Goal: Task Accomplishment & Management: Complete application form

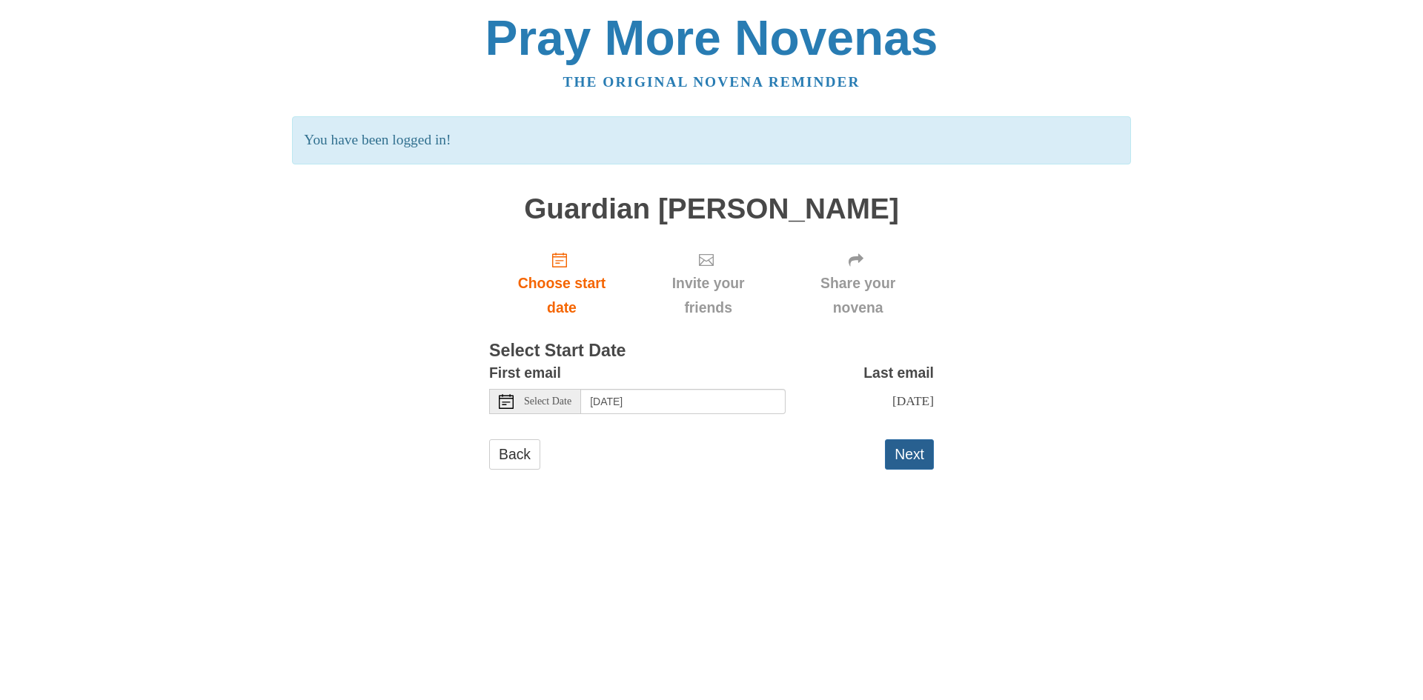
click at [900, 454] on button "Next" at bounding box center [909, 454] width 49 height 30
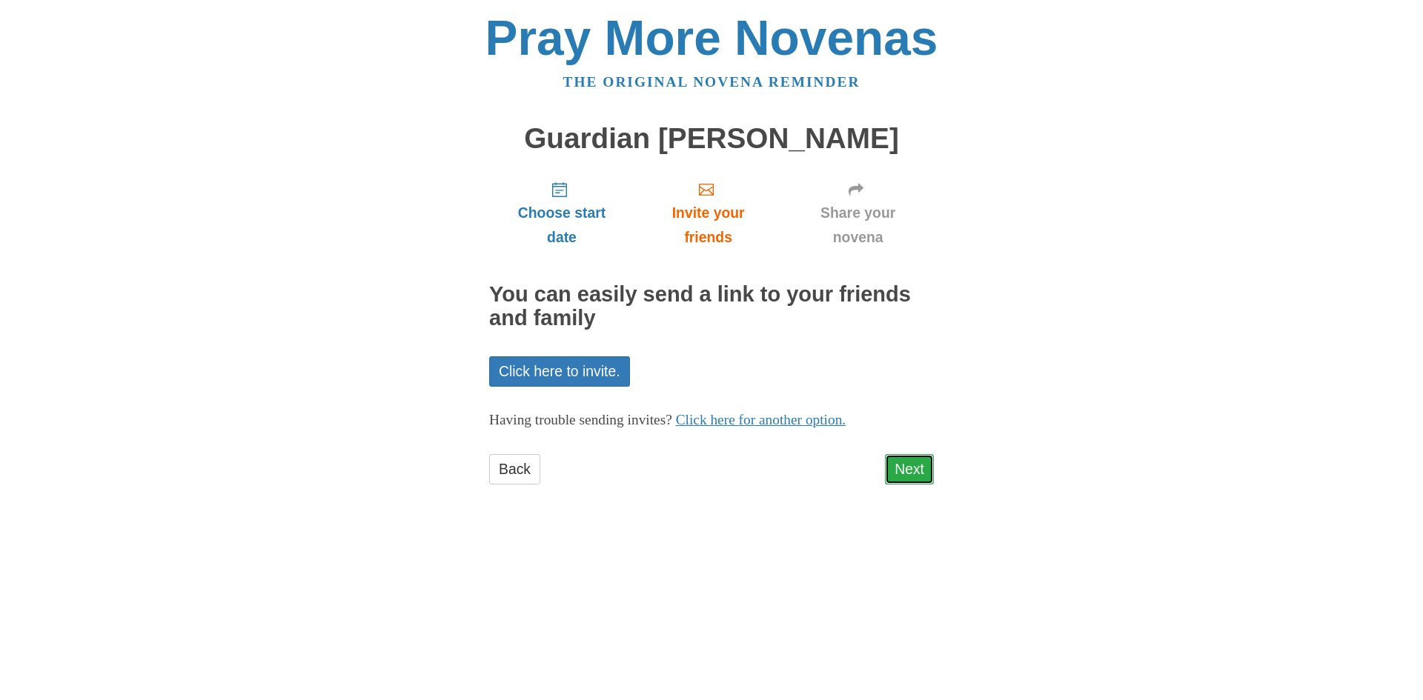
click at [902, 470] on link "Next" at bounding box center [909, 469] width 49 height 30
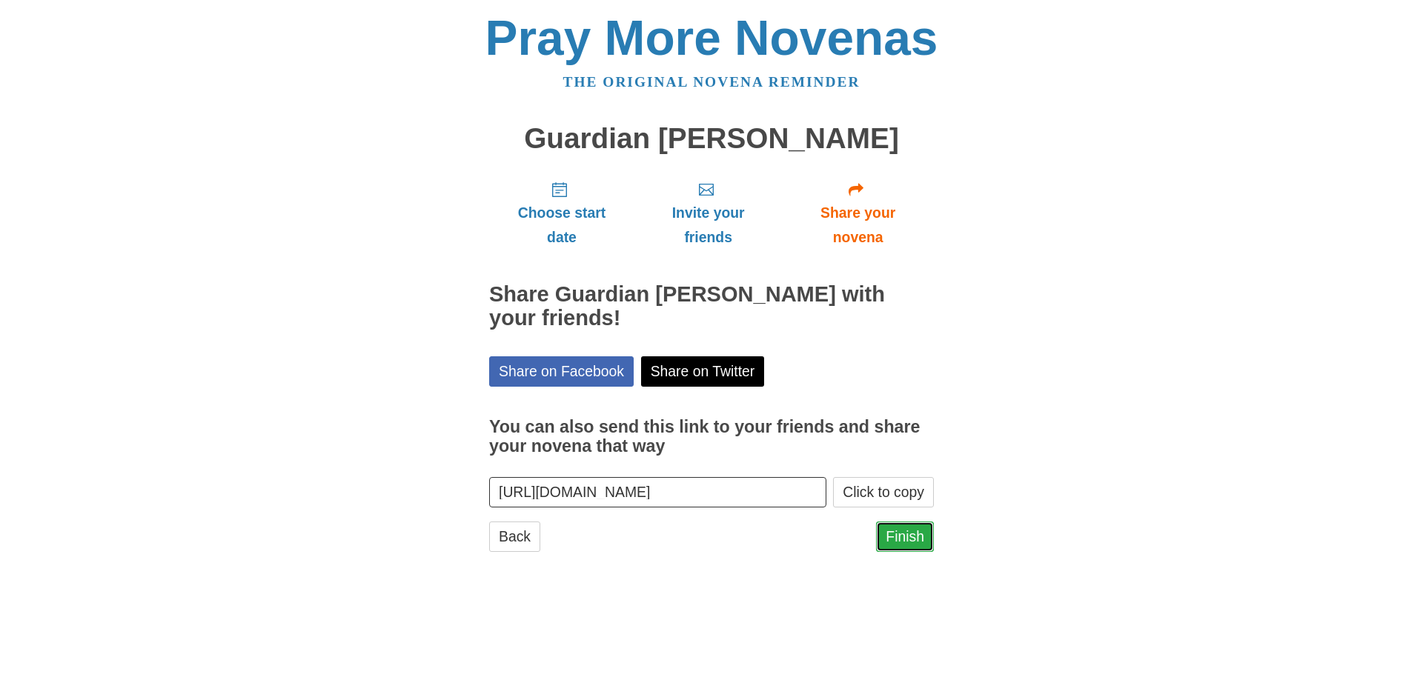
click at [904, 539] on link "Finish" at bounding box center [905, 537] width 58 height 30
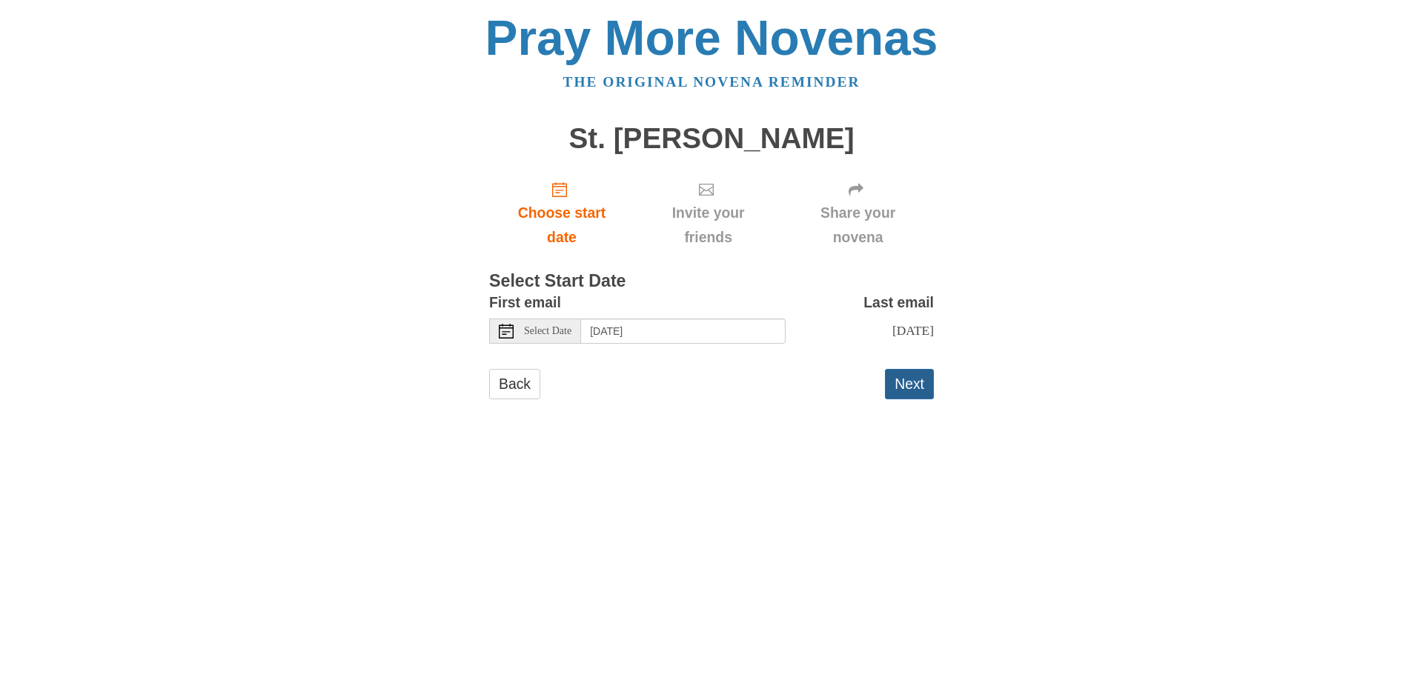
click at [914, 388] on button "Next" at bounding box center [909, 384] width 49 height 30
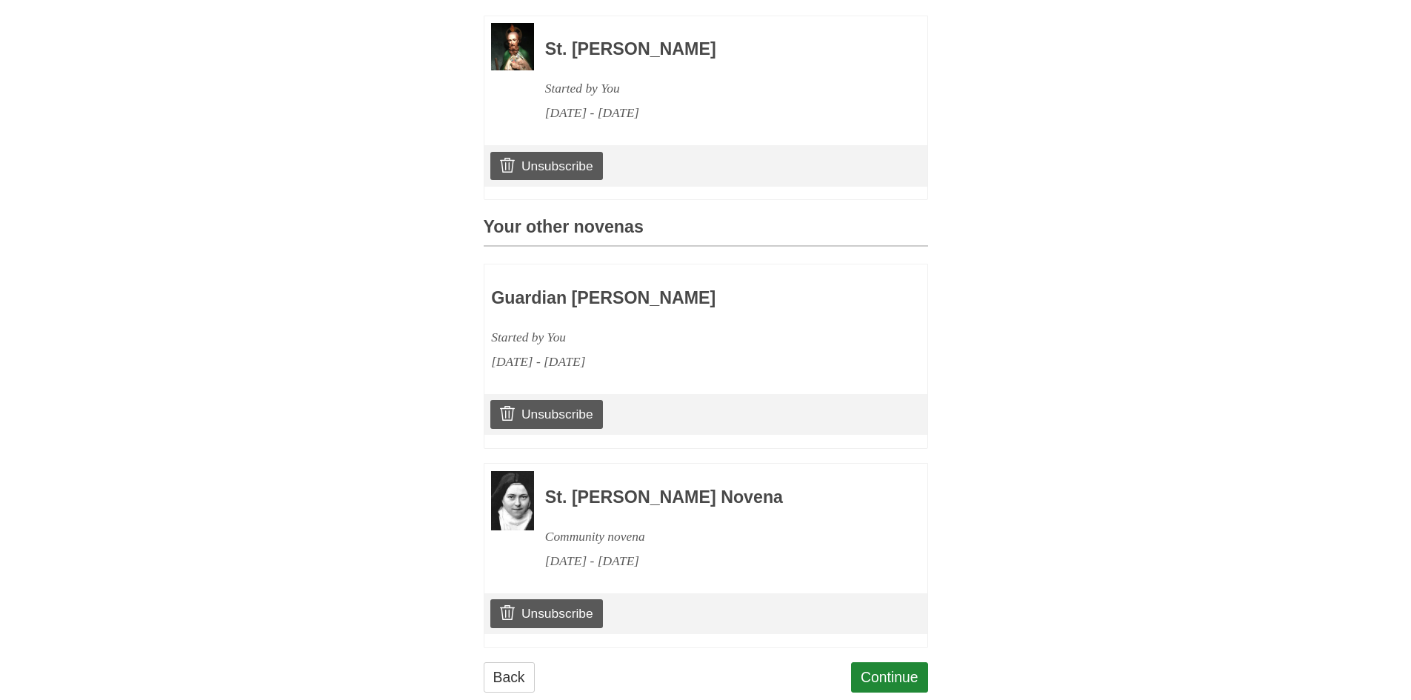
scroll to position [505, 0]
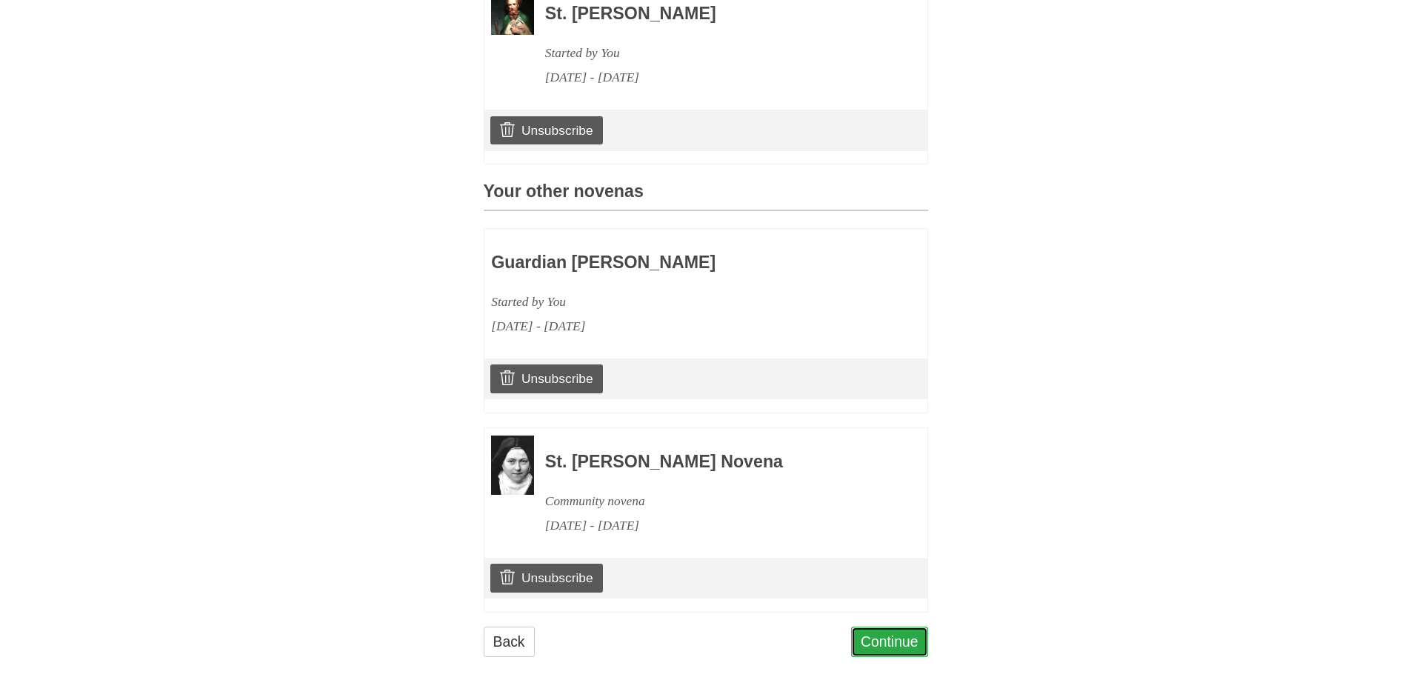
click at [891, 642] on link "Continue" at bounding box center [889, 642] width 77 height 30
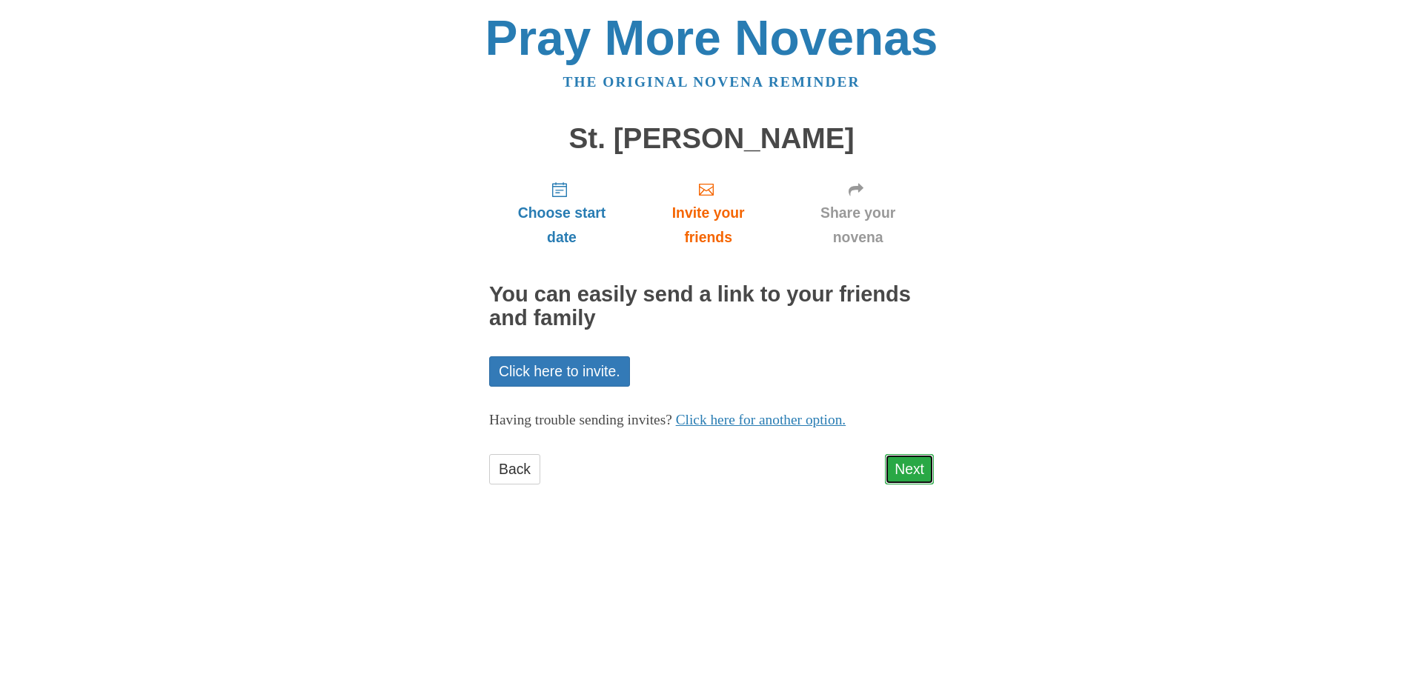
click at [914, 470] on link "Next" at bounding box center [909, 469] width 49 height 30
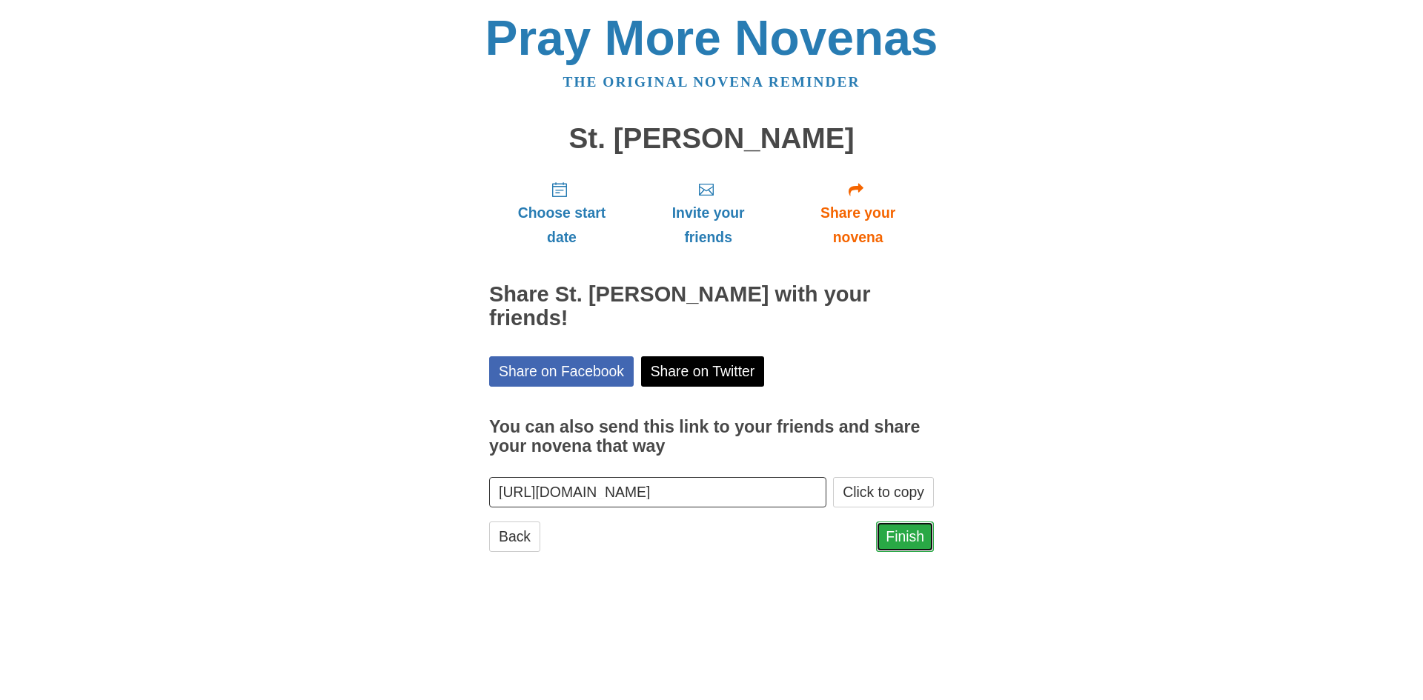
click at [913, 522] on link "Finish" at bounding box center [905, 537] width 58 height 30
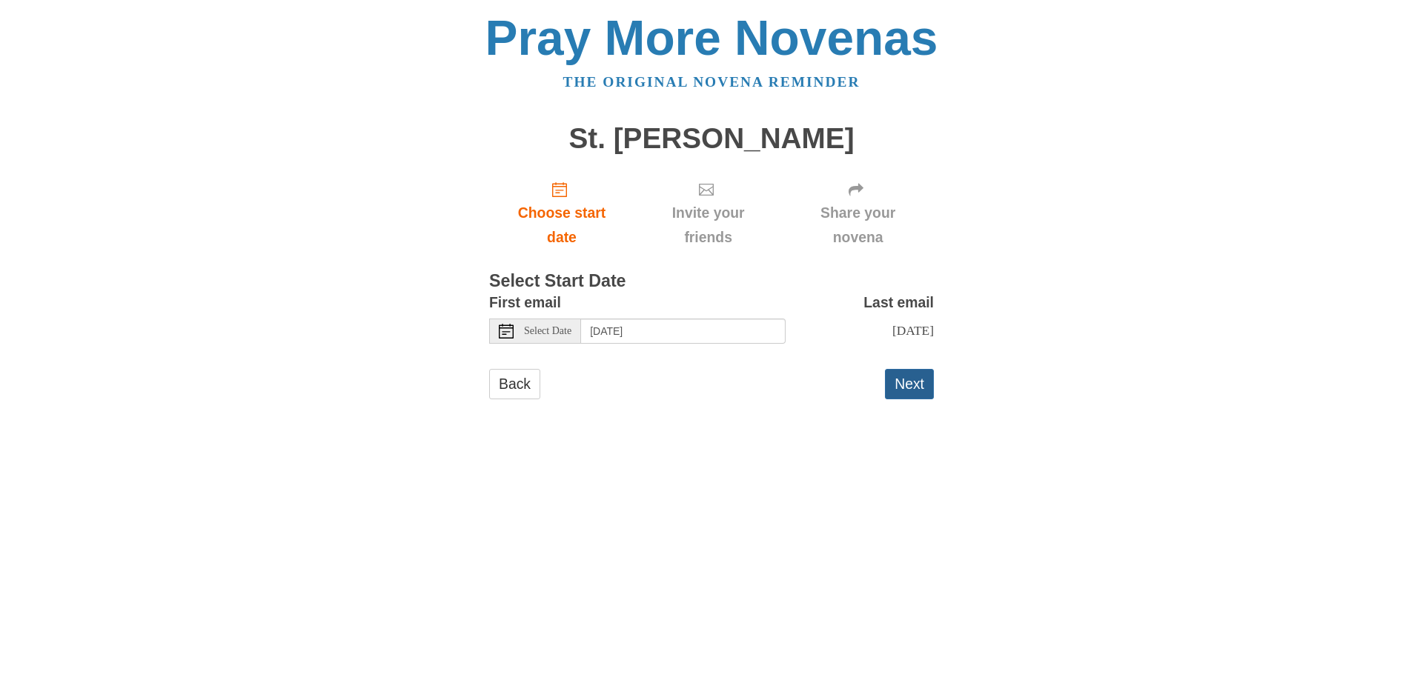
click at [906, 380] on button "Next" at bounding box center [909, 384] width 49 height 30
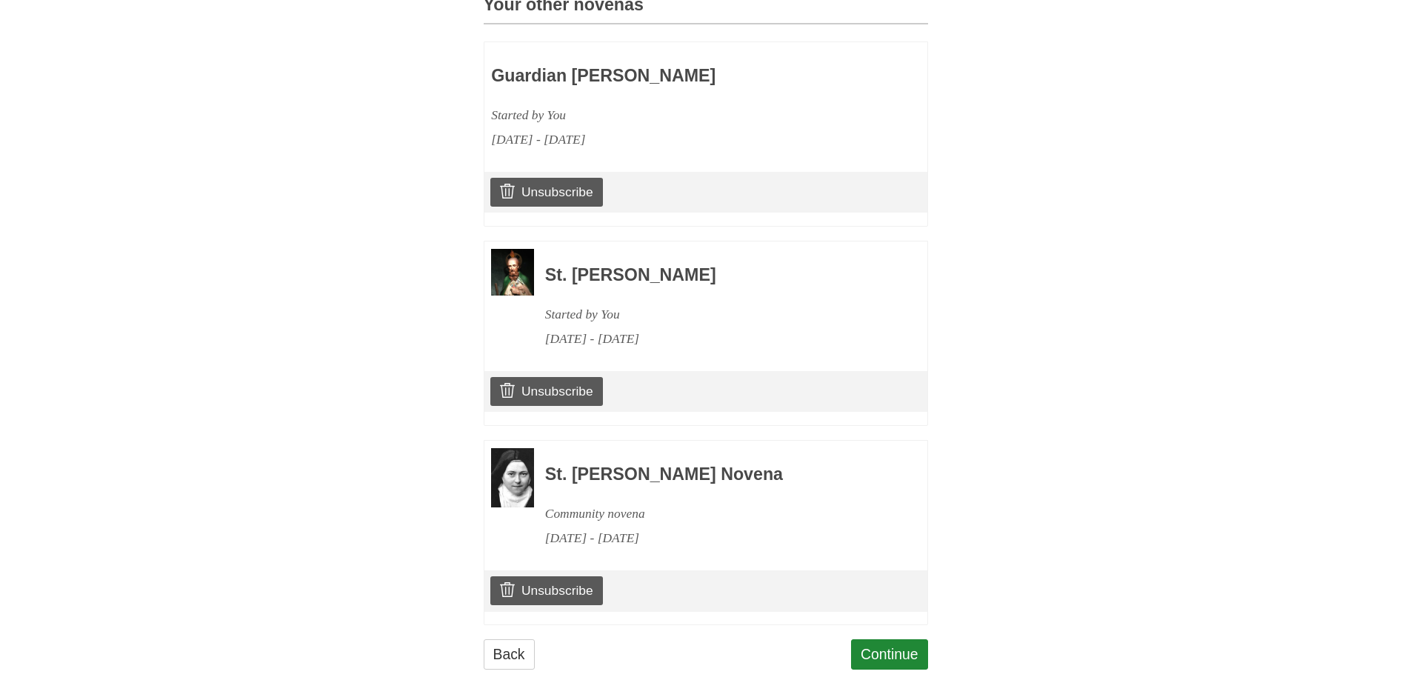
scroll to position [704, 0]
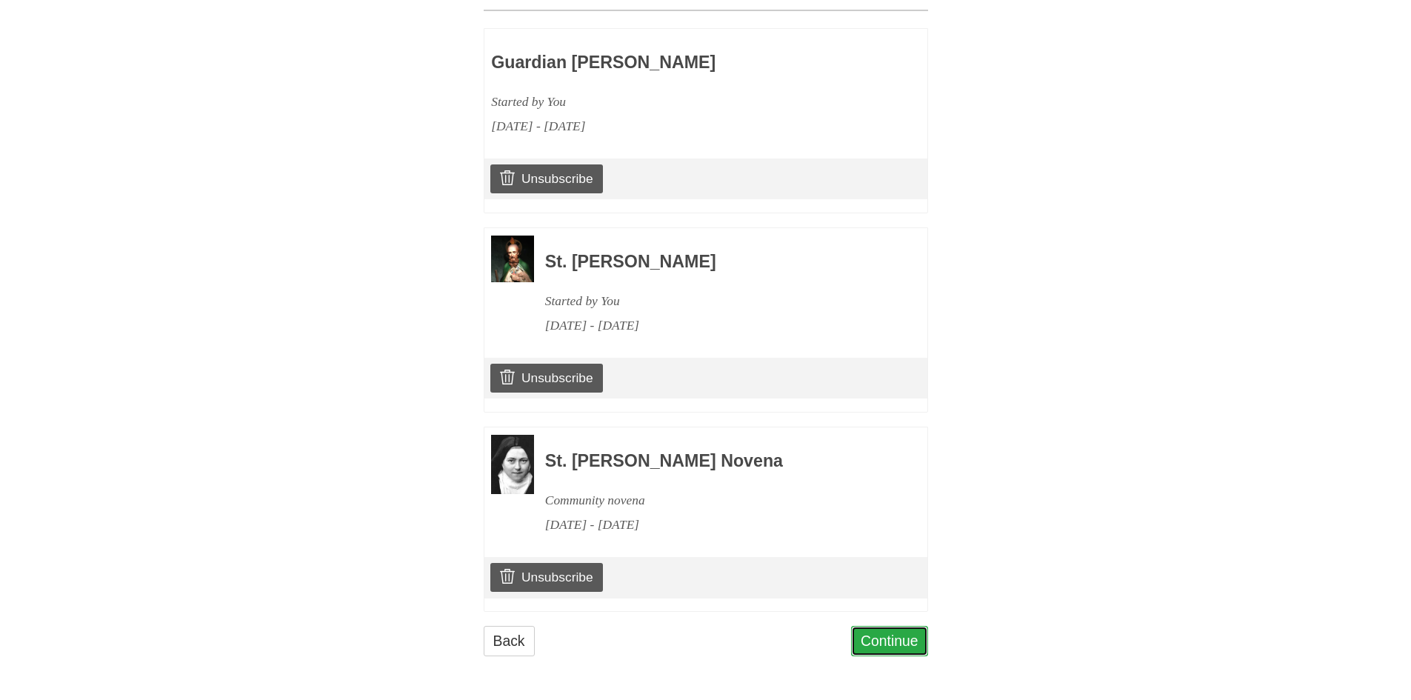
click at [874, 645] on link "Continue" at bounding box center [889, 641] width 77 height 30
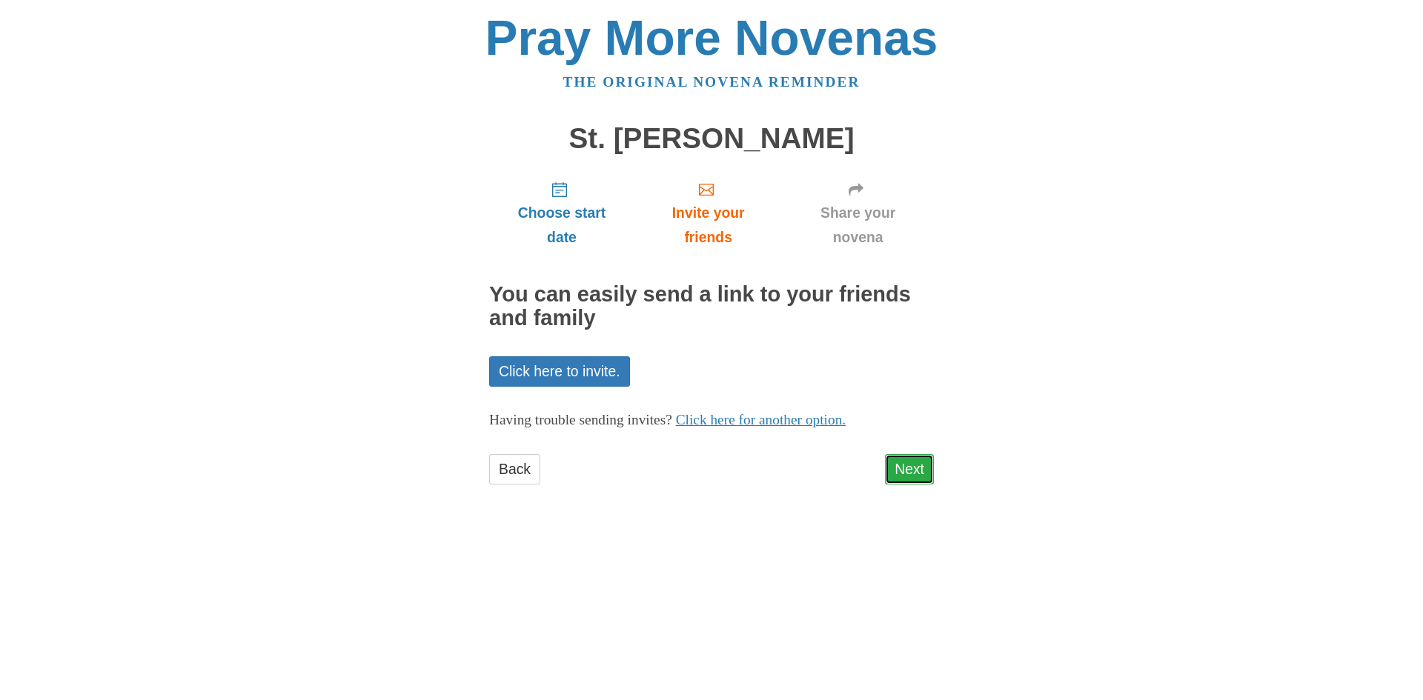
click at [923, 473] on link "Next" at bounding box center [909, 469] width 49 height 30
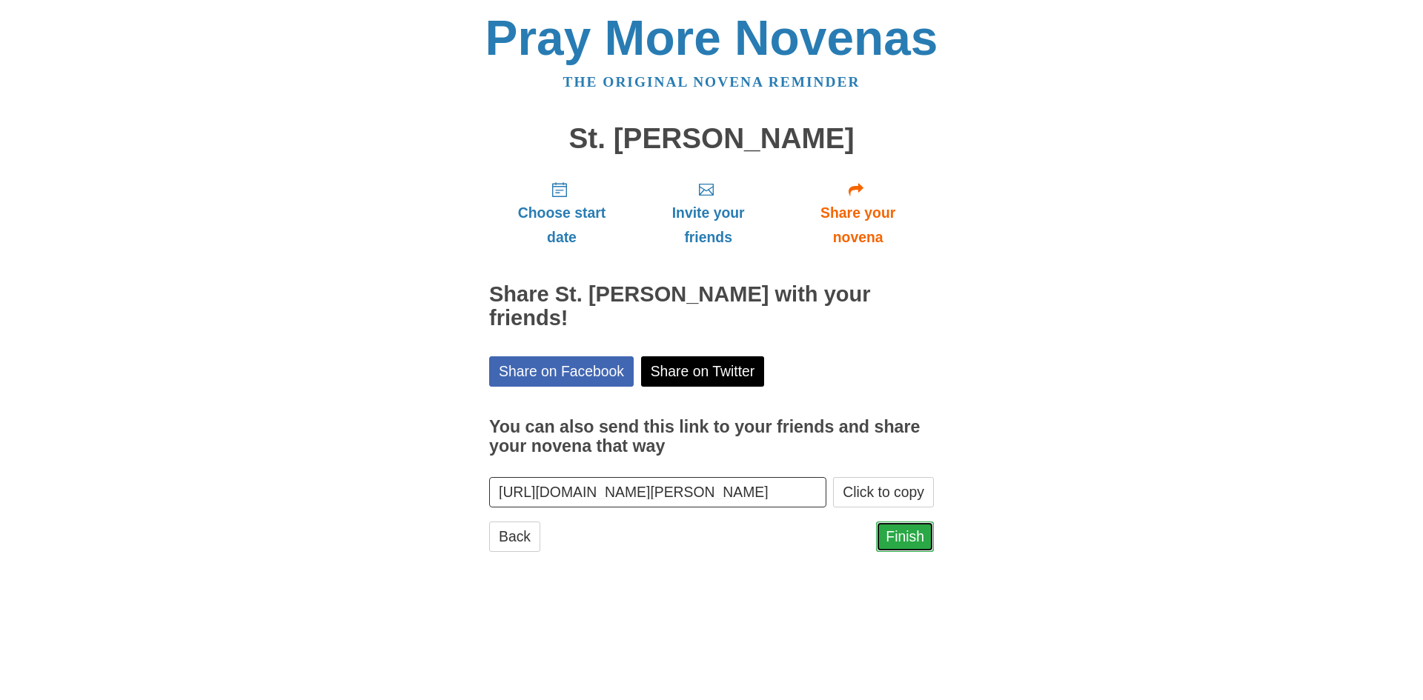
click at [900, 532] on link "Finish" at bounding box center [905, 537] width 58 height 30
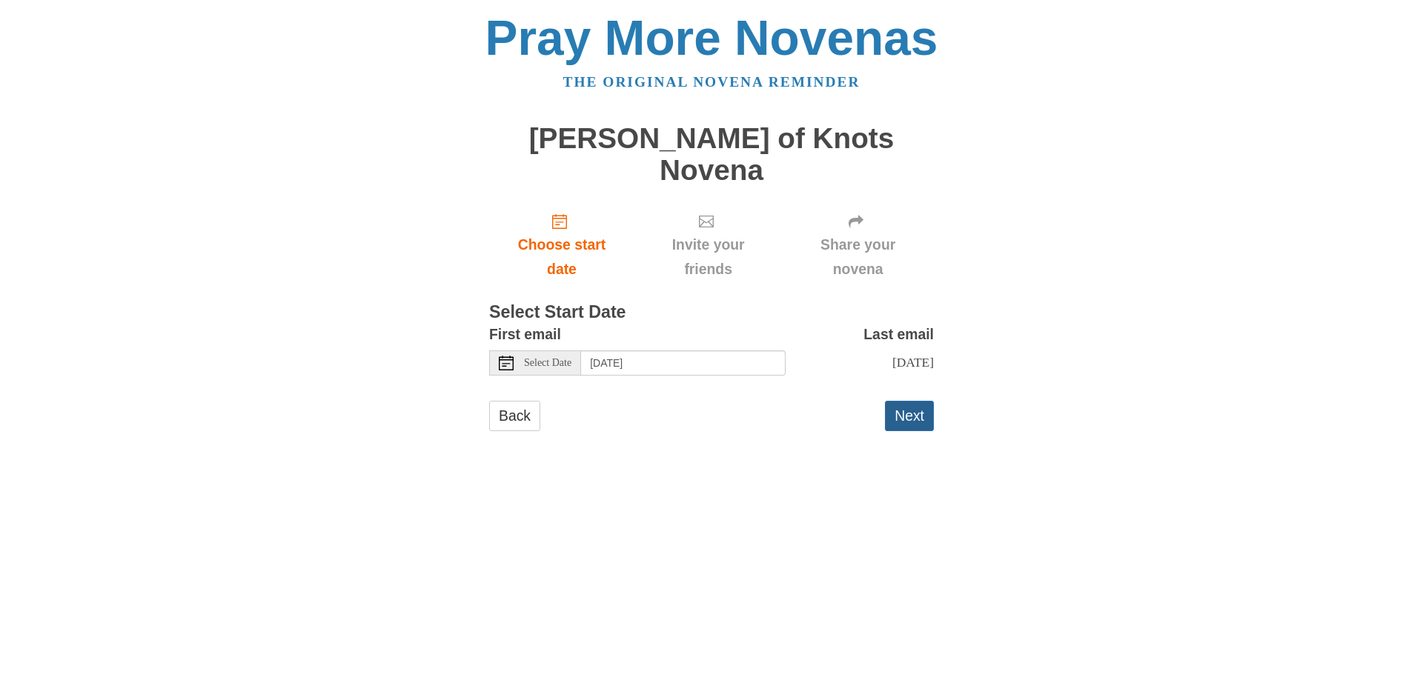
click at [907, 401] on button "Next" at bounding box center [909, 416] width 49 height 30
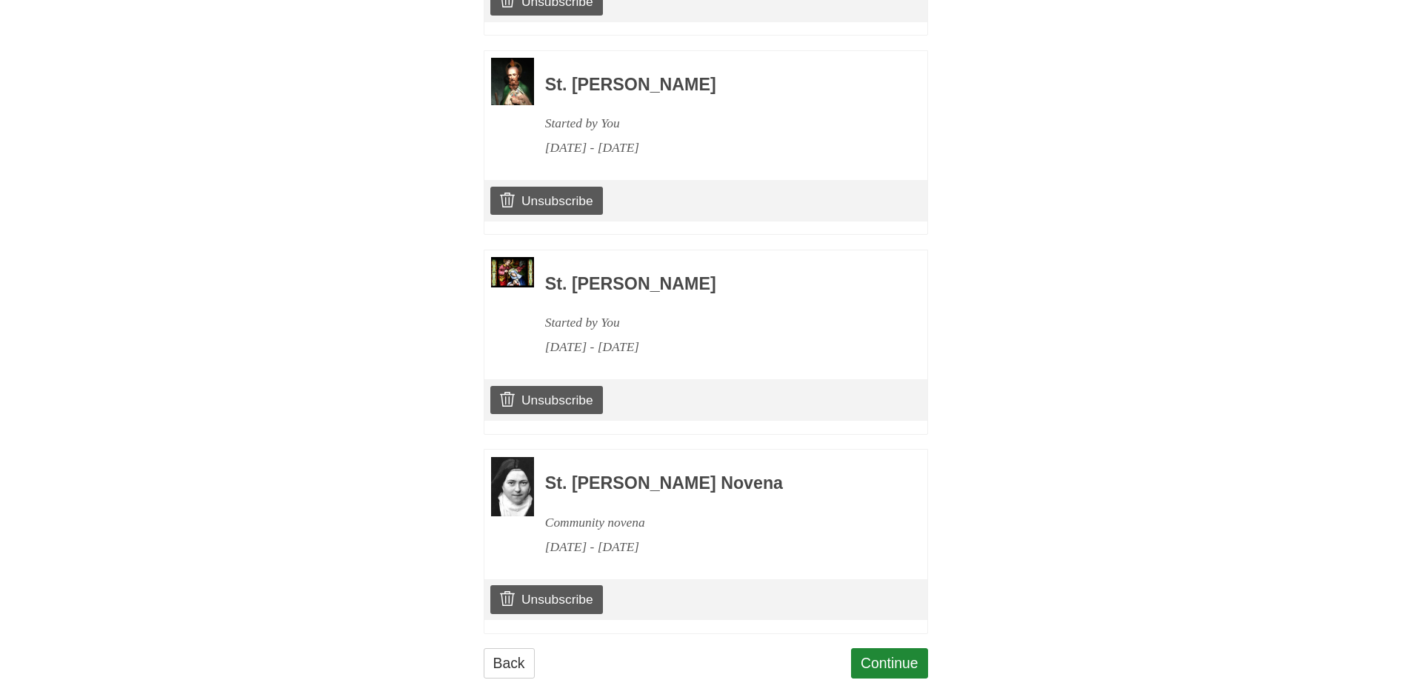
scroll to position [904, 0]
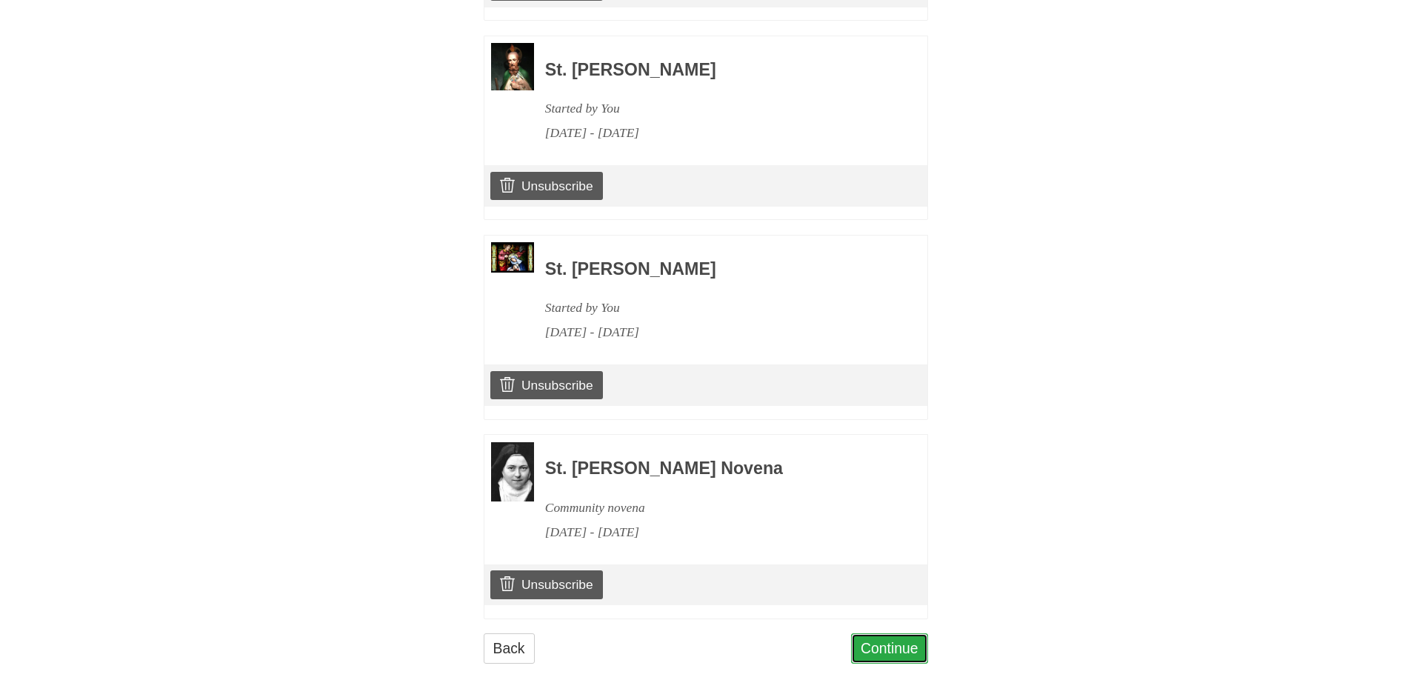
click at [910, 640] on link "Continue" at bounding box center [889, 648] width 77 height 30
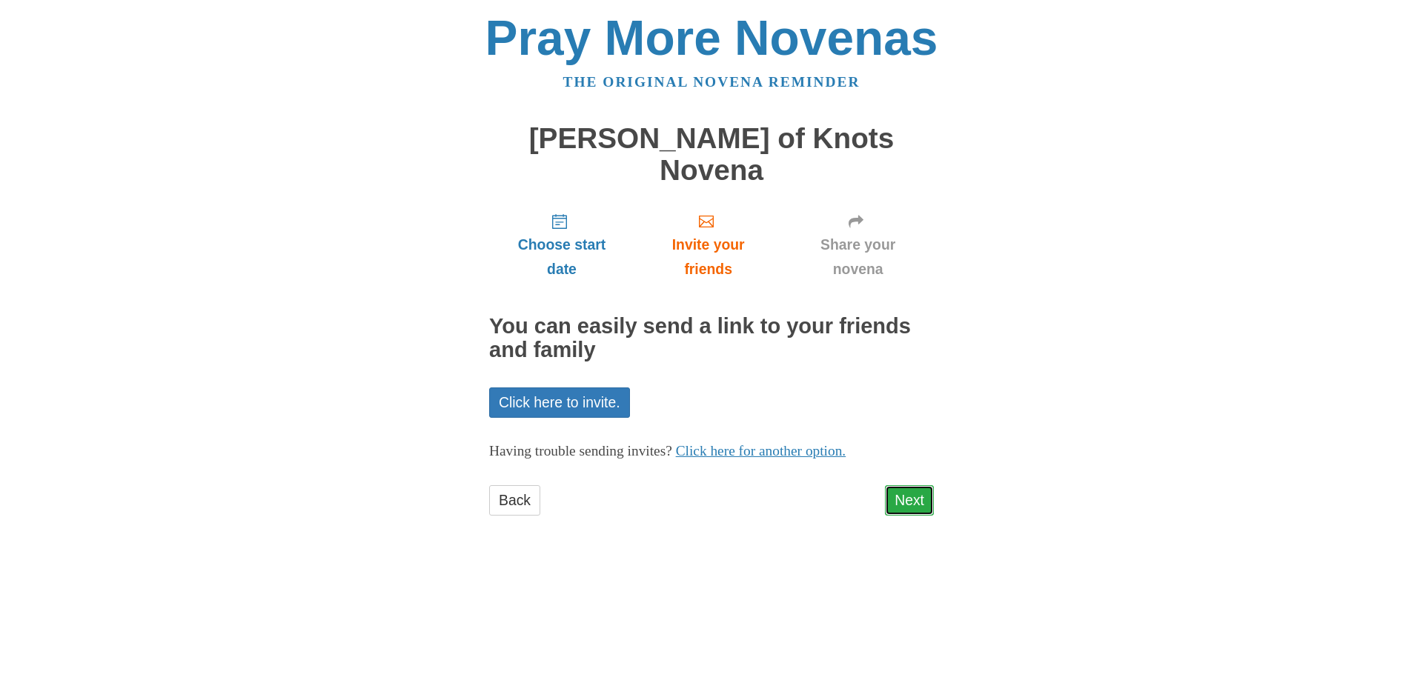
click at [901, 485] on link "Next" at bounding box center [909, 500] width 49 height 30
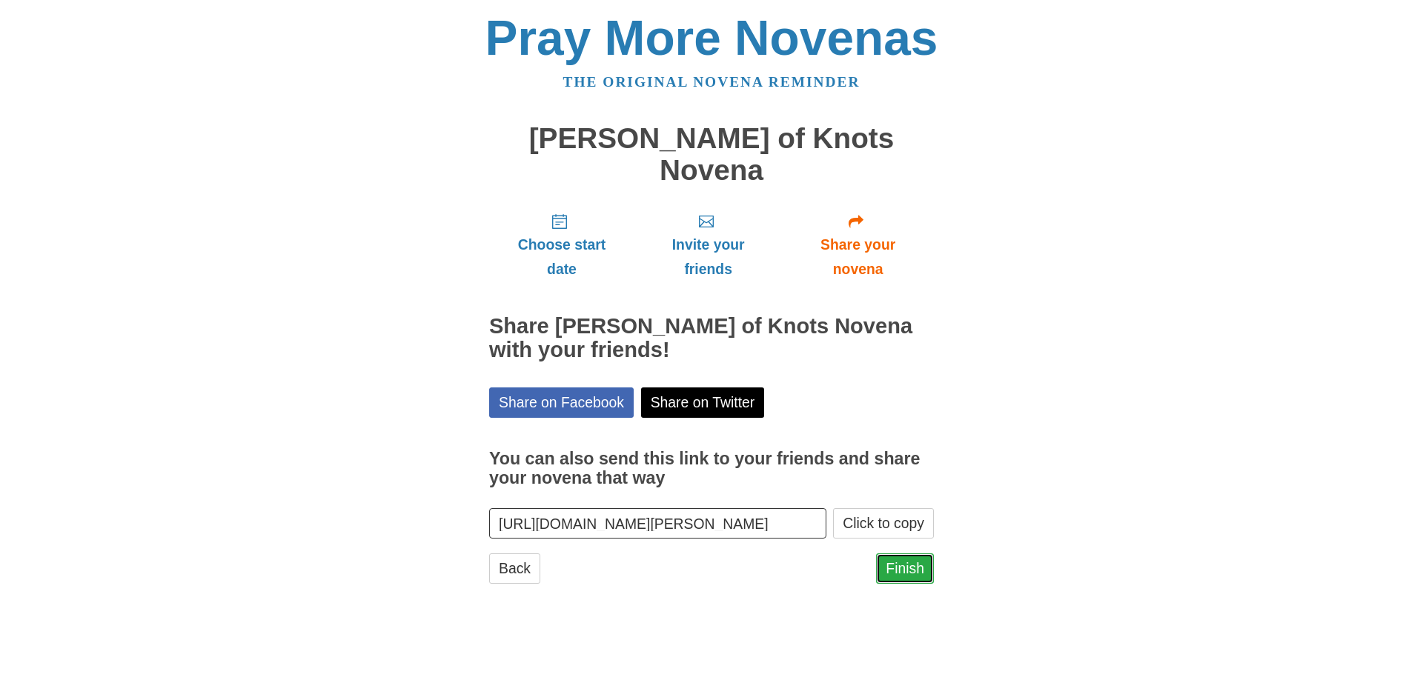
click at [905, 553] on link "Finish" at bounding box center [905, 568] width 58 height 30
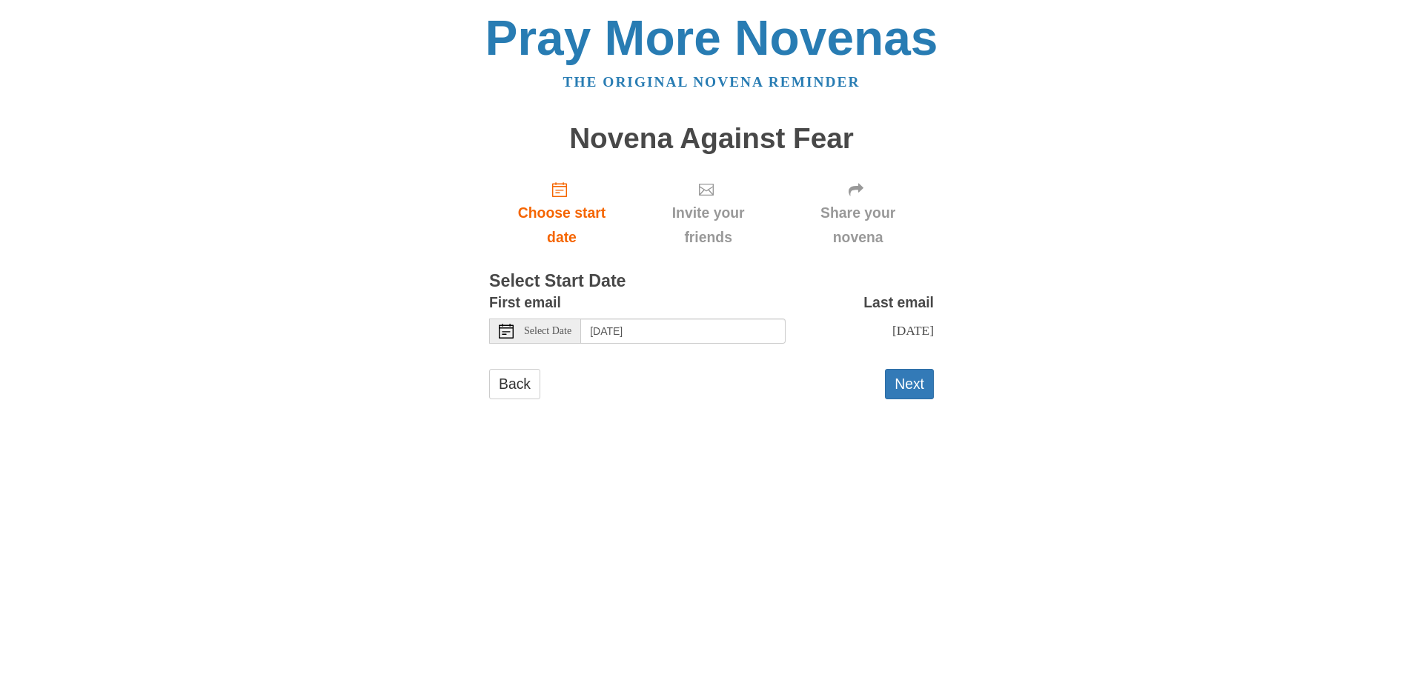
click at [880, 373] on div "Back Next" at bounding box center [711, 391] width 445 height 44
click at [898, 379] on button "Next" at bounding box center [909, 384] width 49 height 30
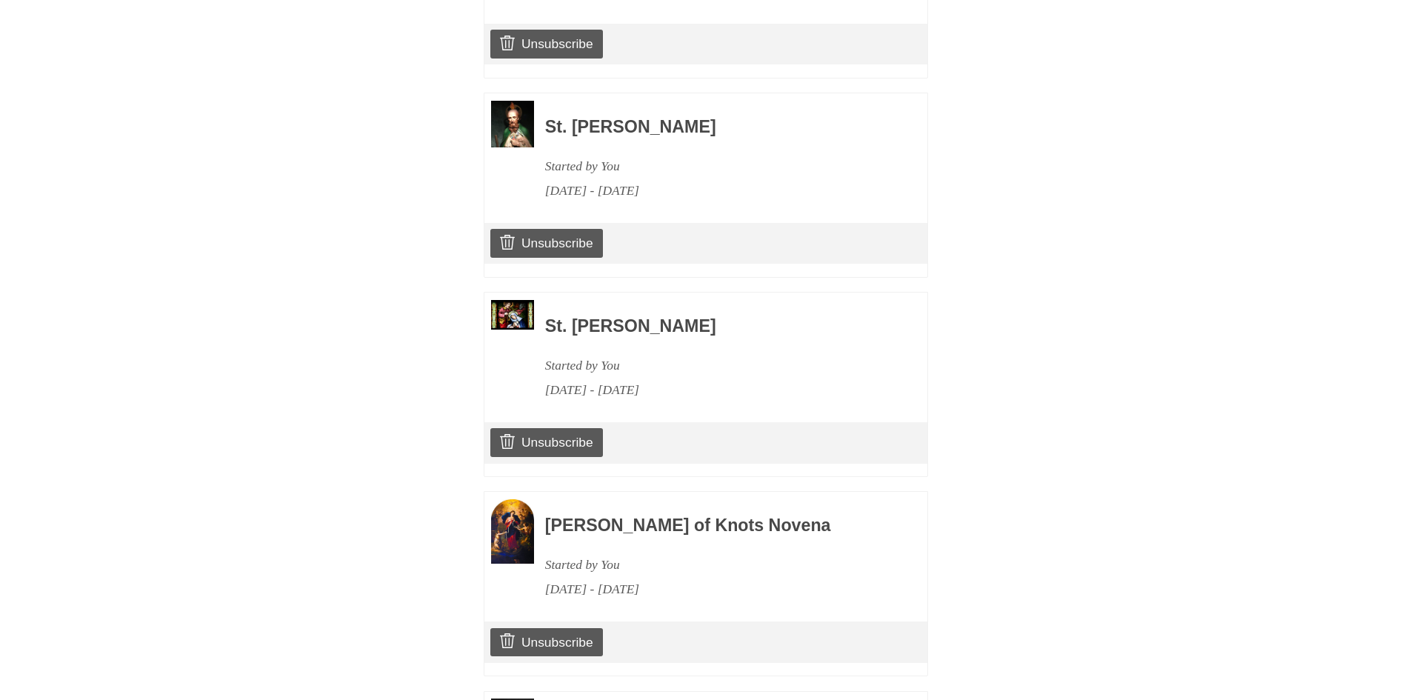
scroll to position [1103, 0]
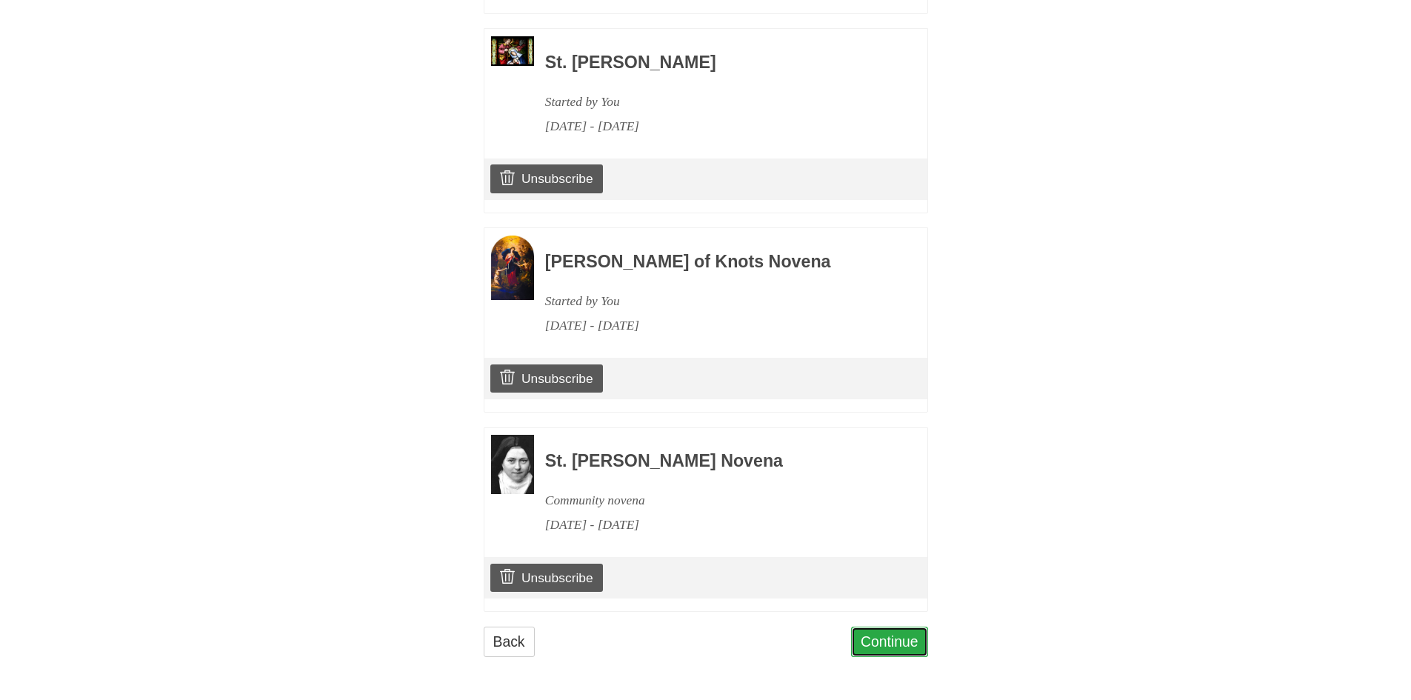
click at [866, 641] on link "Continue" at bounding box center [889, 642] width 77 height 30
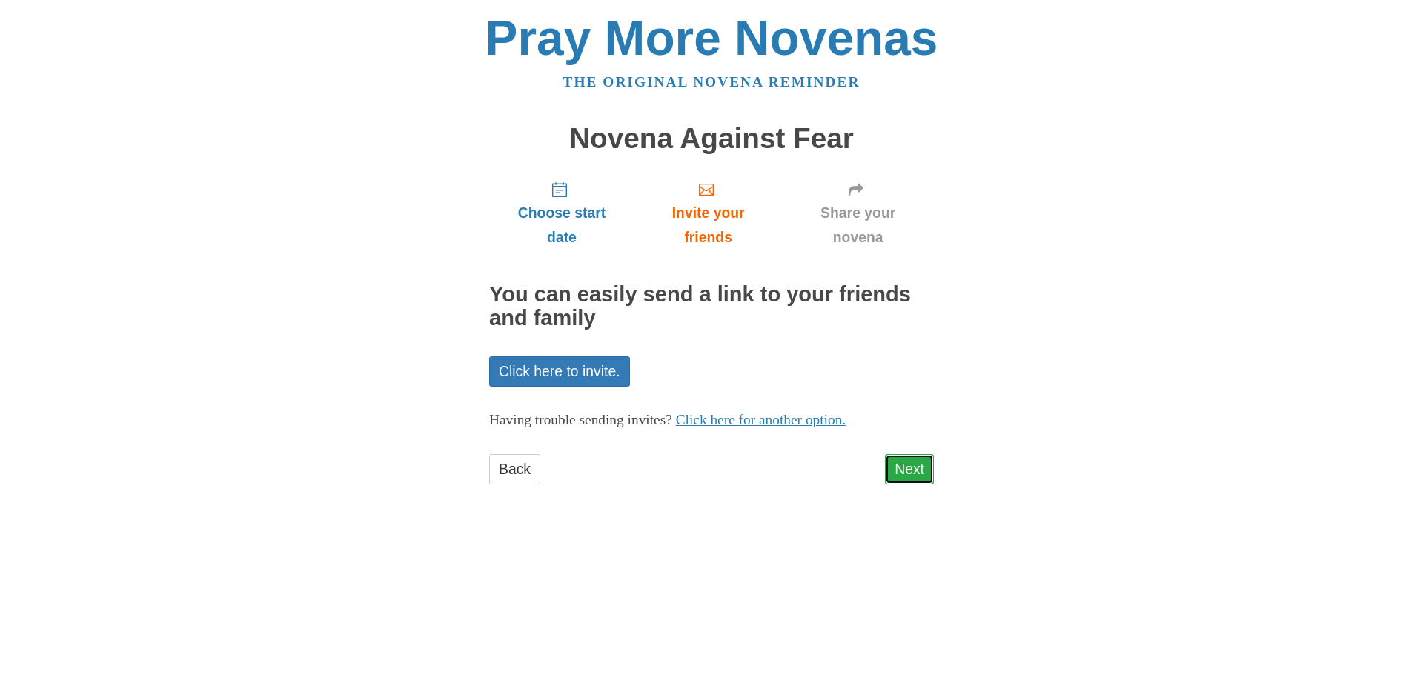
click at [907, 477] on link "Next" at bounding box center [909, 469] width 49 height 30
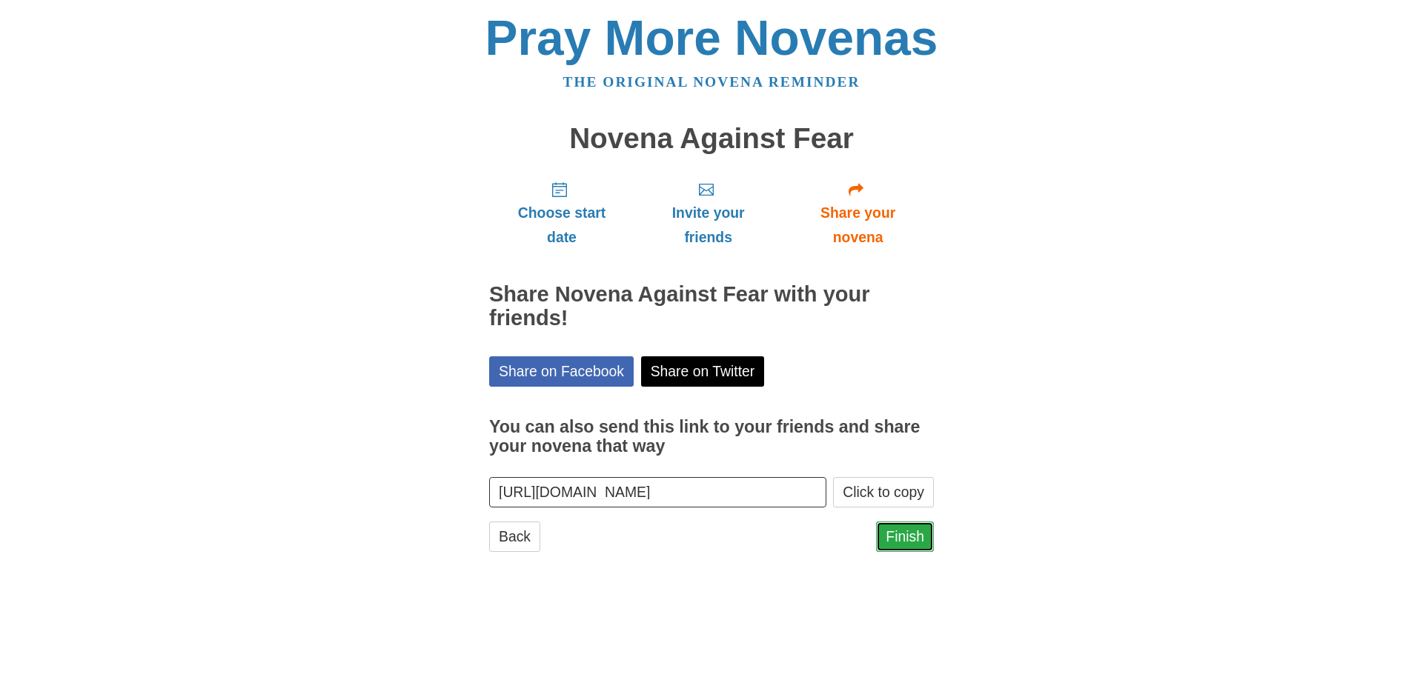
click at [916, 537] on link "Finish" at bounding box center [905, 537] width 58 height 30
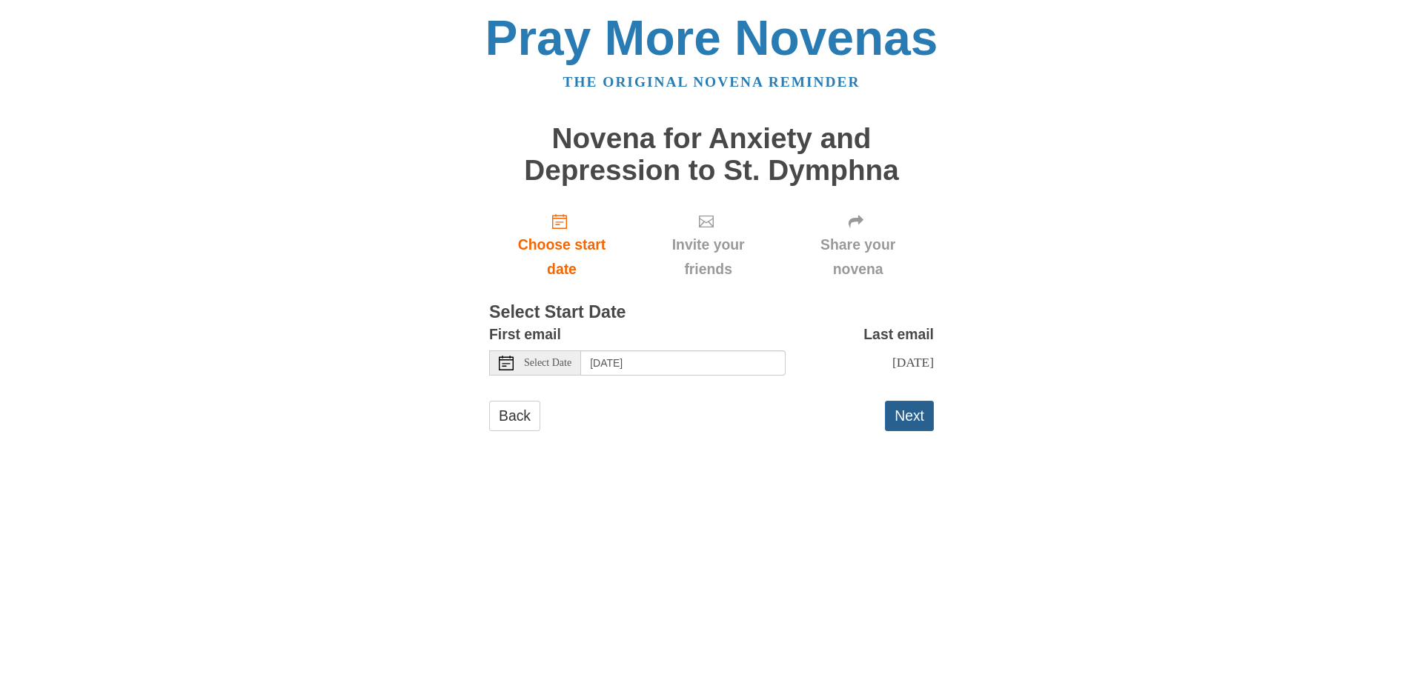
click at [902, 417] on button "Next" at bounding box center [909, 416] width 49 height 30
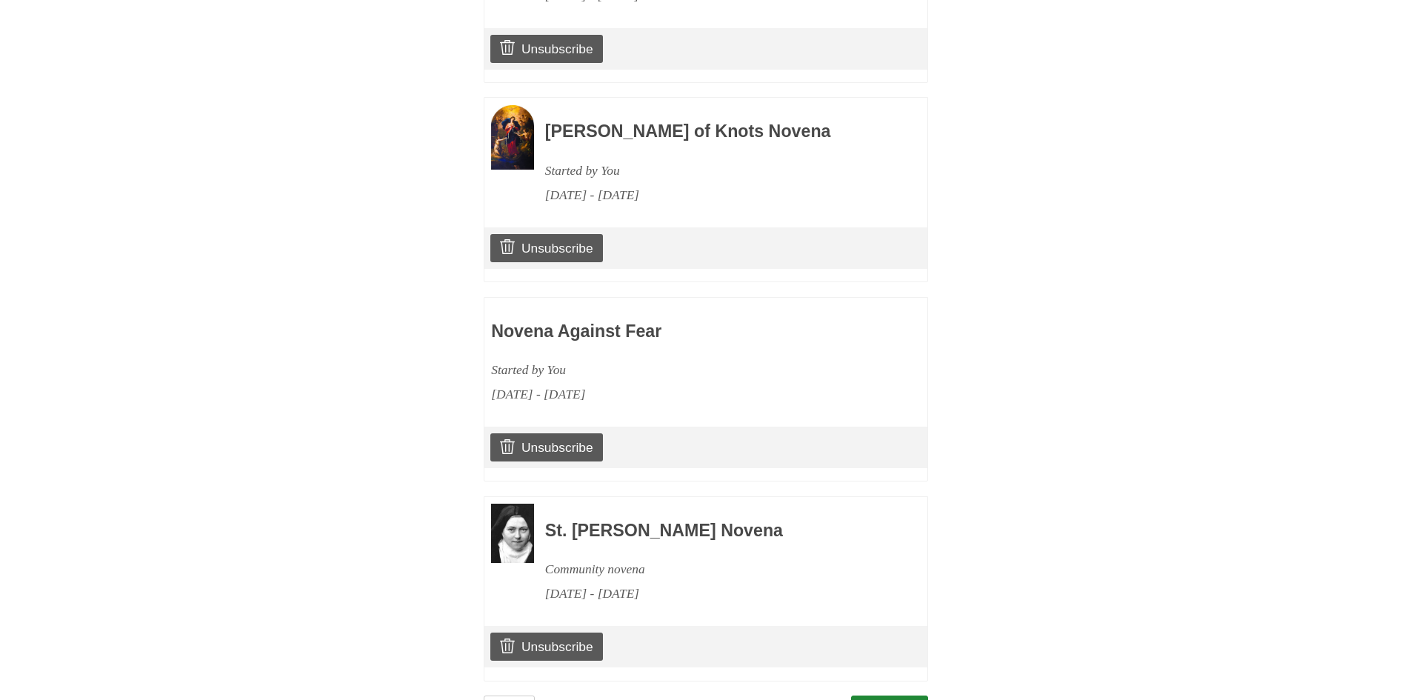
scroll to position [1353, 0]
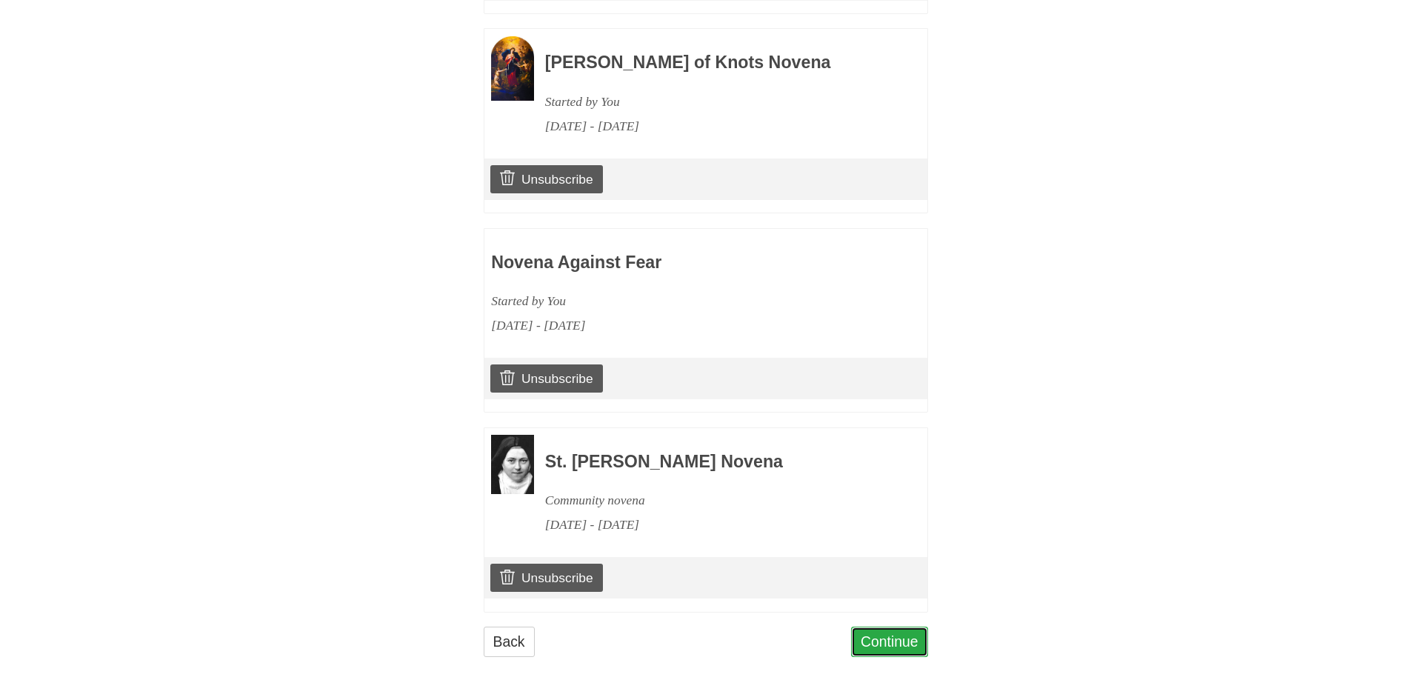
click at [892, 638] on link "Continue" at bounding box center [889, 642] width 77 height 30
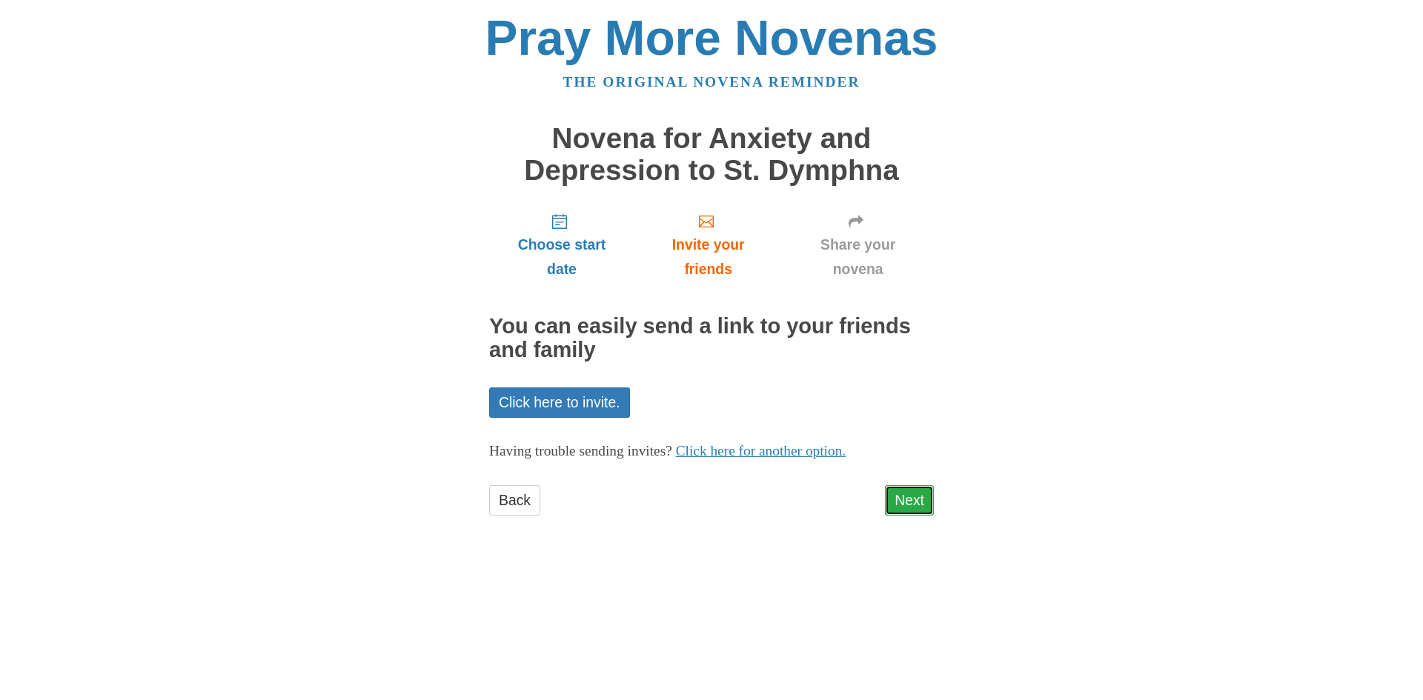
click at [908, 504] on link "Next" at bounding box center [909, 500] width 49 height 30
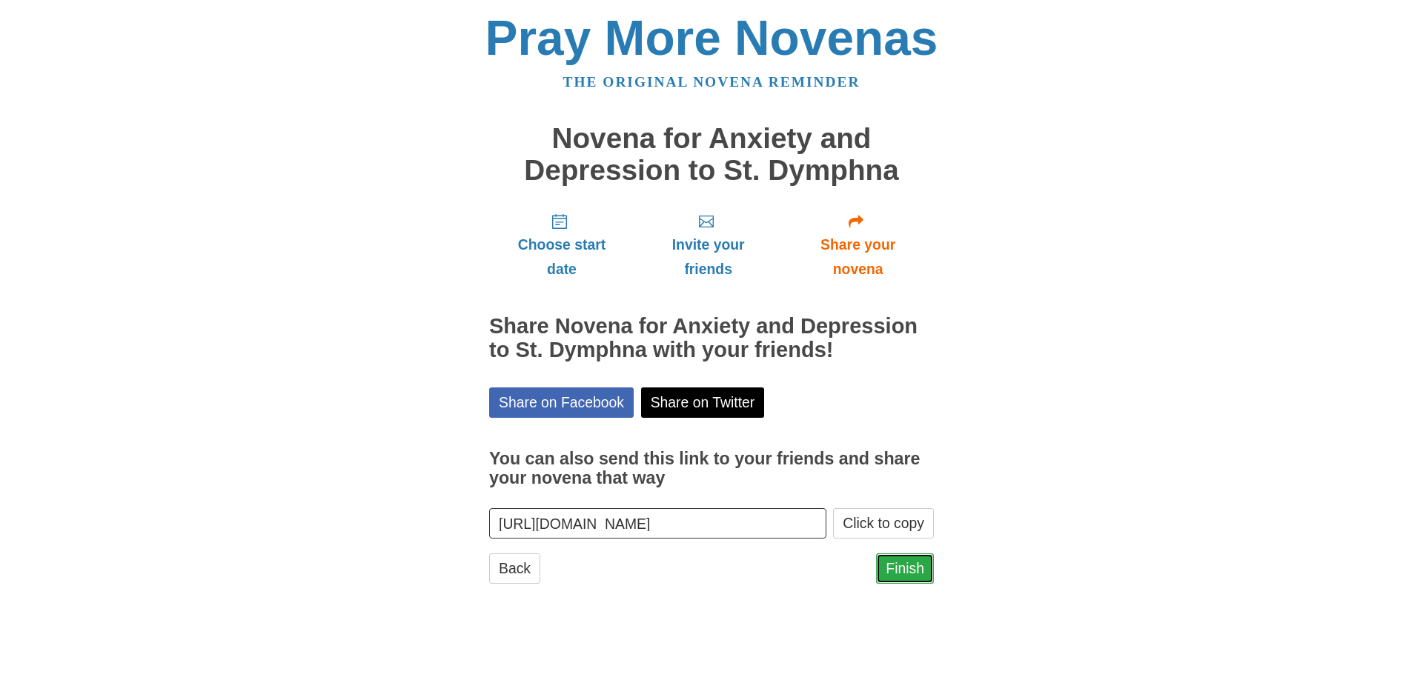
click at [906, 570] on link "Finish" at bounding box center [905, 568] width 58 height 30
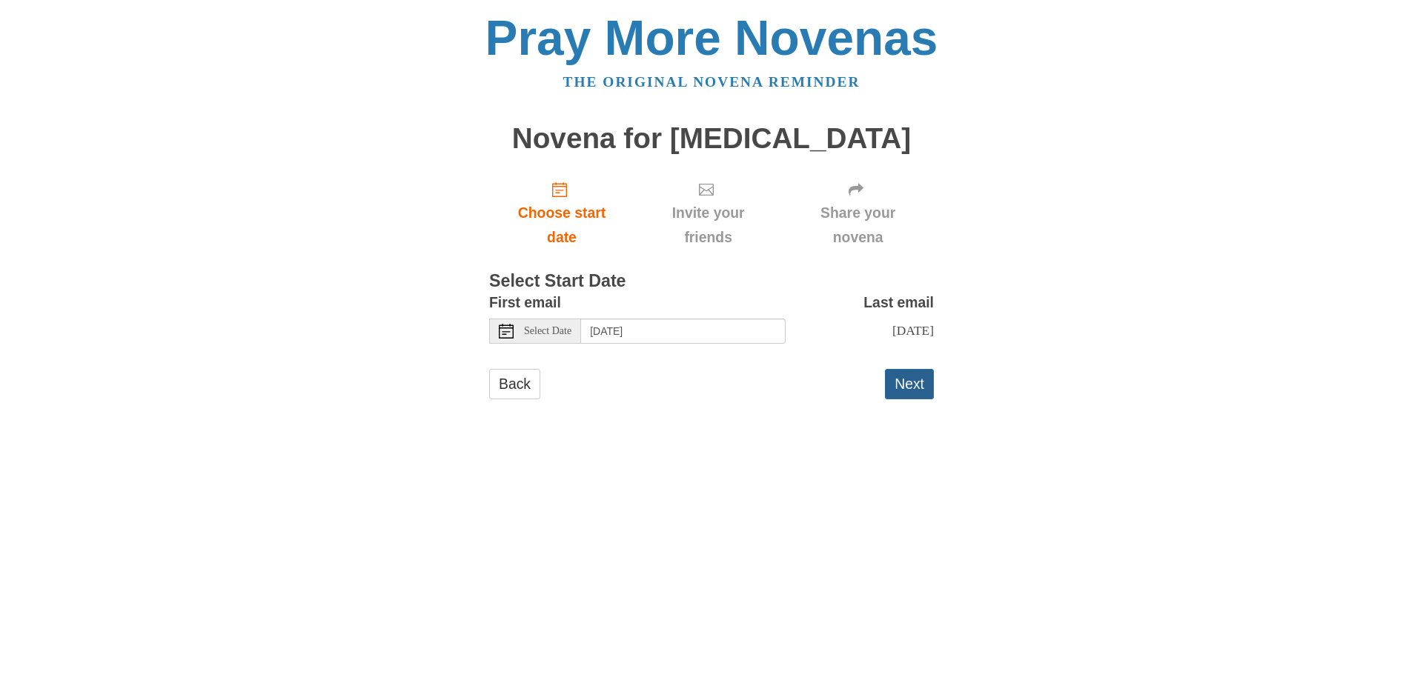
click at [897, 382] on button "Next" at bounding box center [909, 384] width 49 height 30
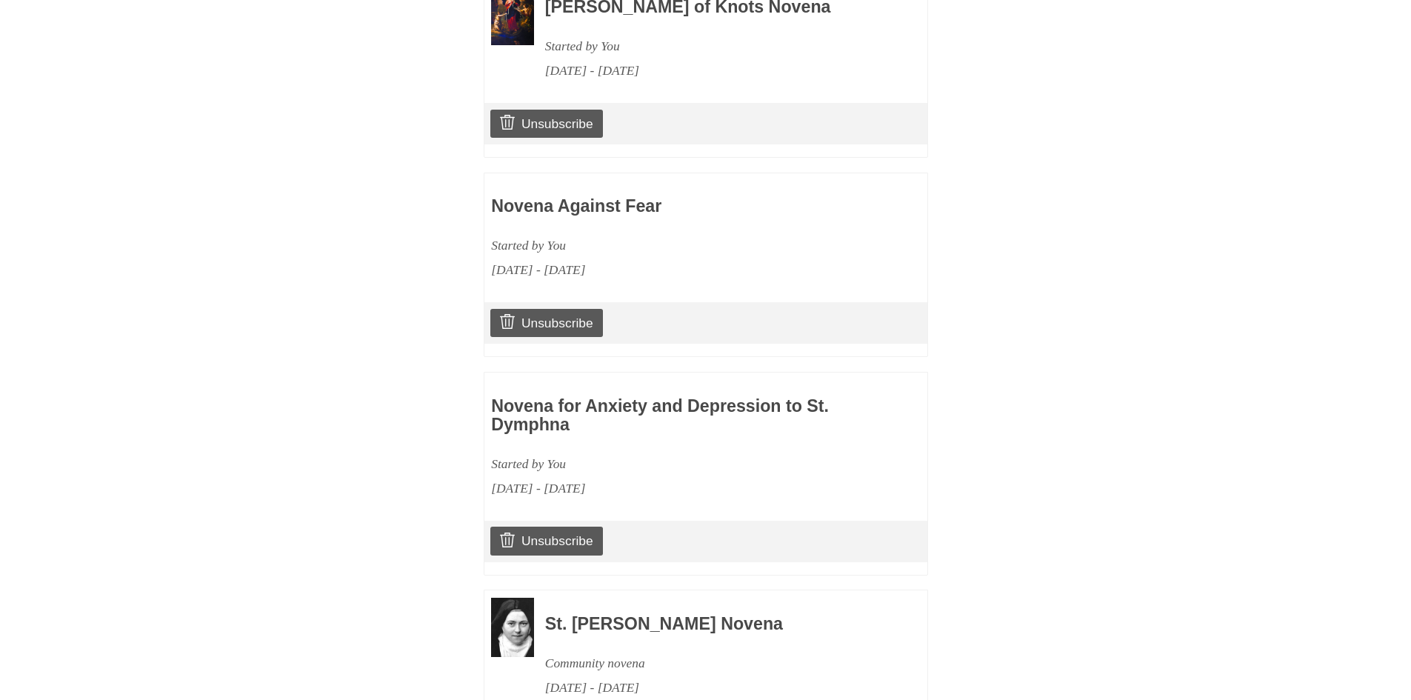
scroll to position [1482, 0]
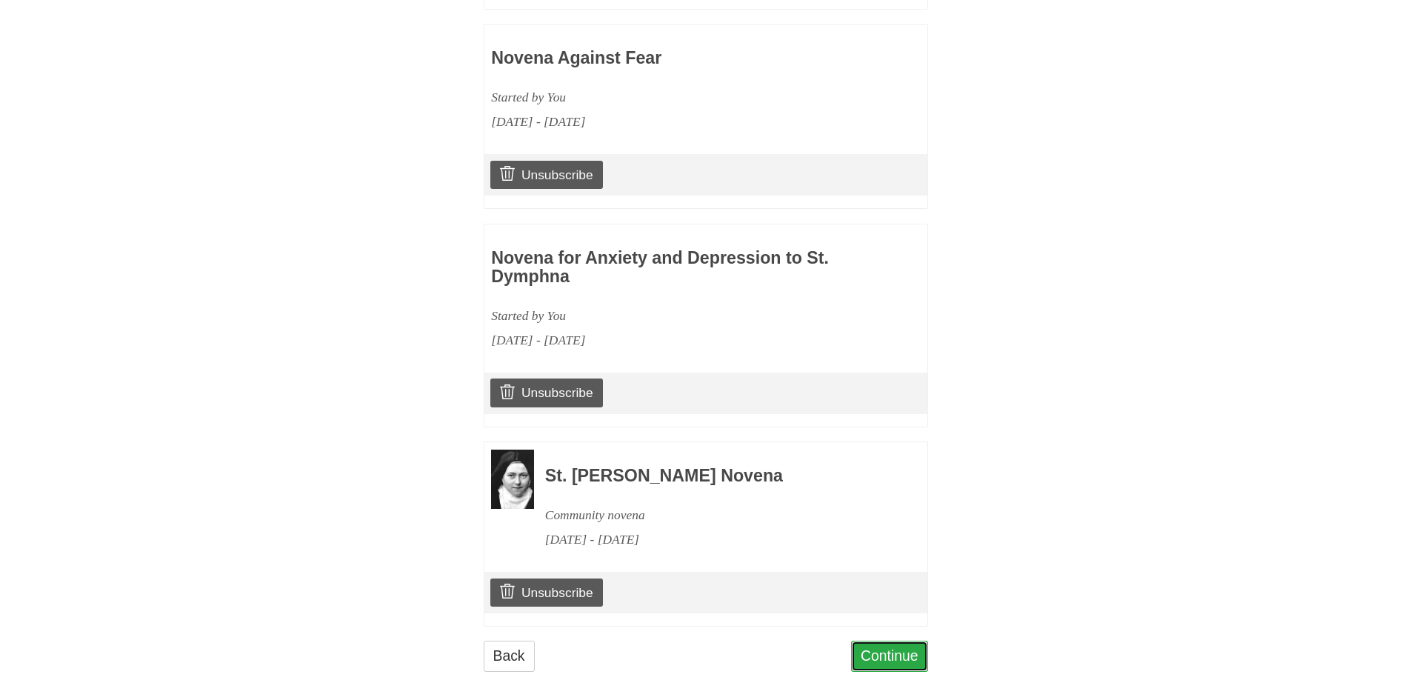
click at [874, 671] on link "Continue" at bounding box center [889, 656] width 77 height 30
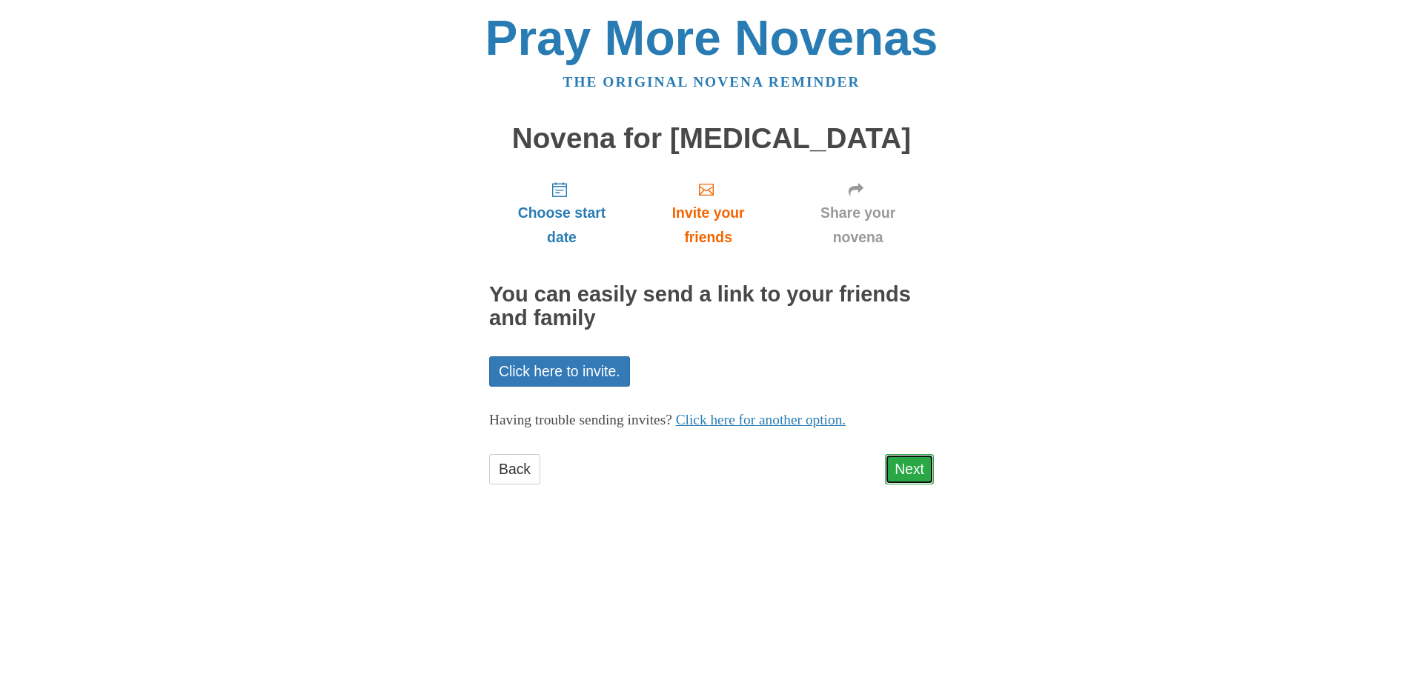
click at [923, 465] on link "Next" at bounding box center [909, 469] width 49 height 30
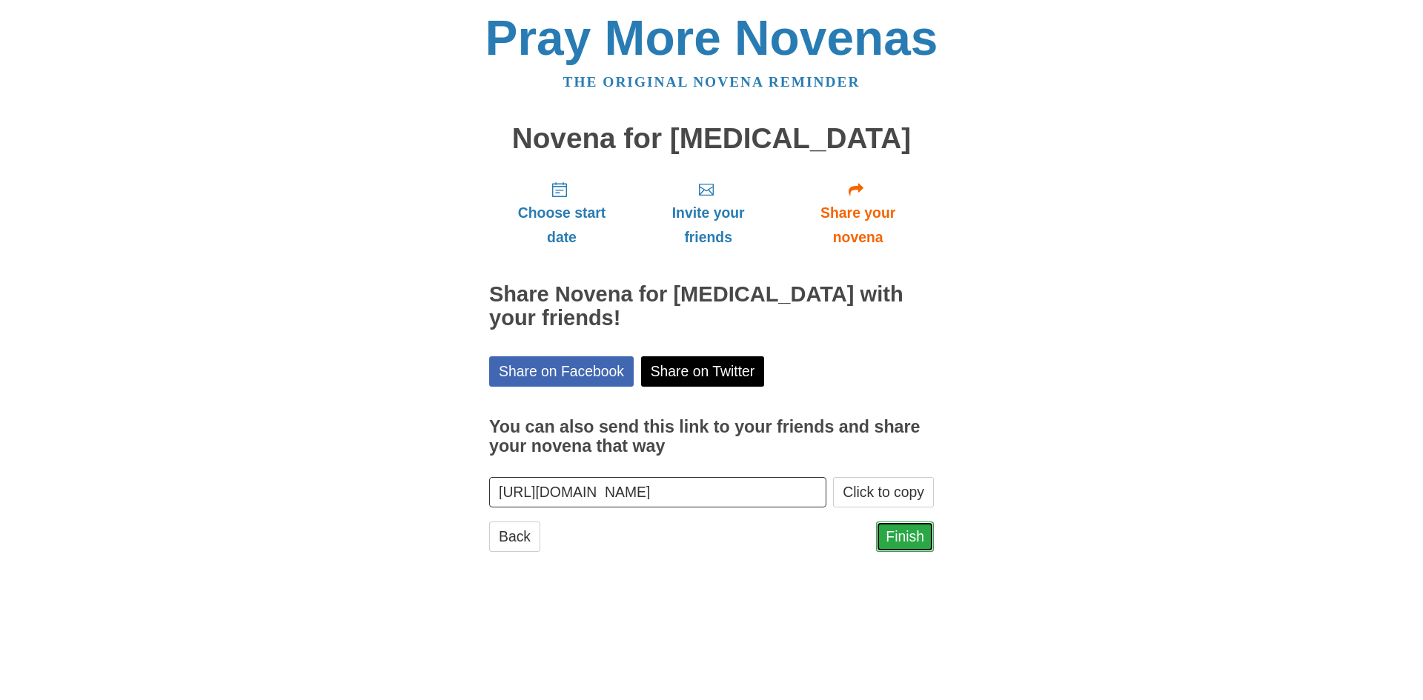
click at [920, 525] on link "Finish" at bounding box center [905, 537] width 58 height 30
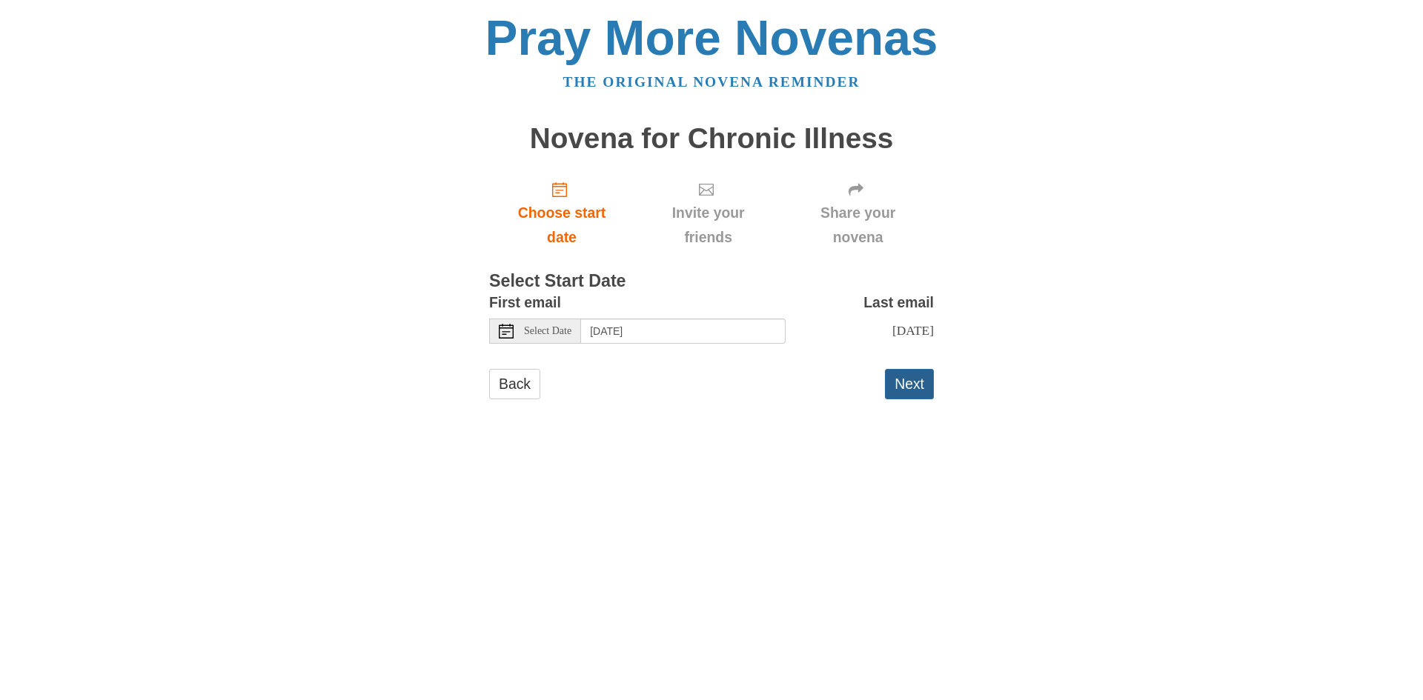
click at [922, 386] on button "Next" at bounding box center [909, 384] width 49 height 30
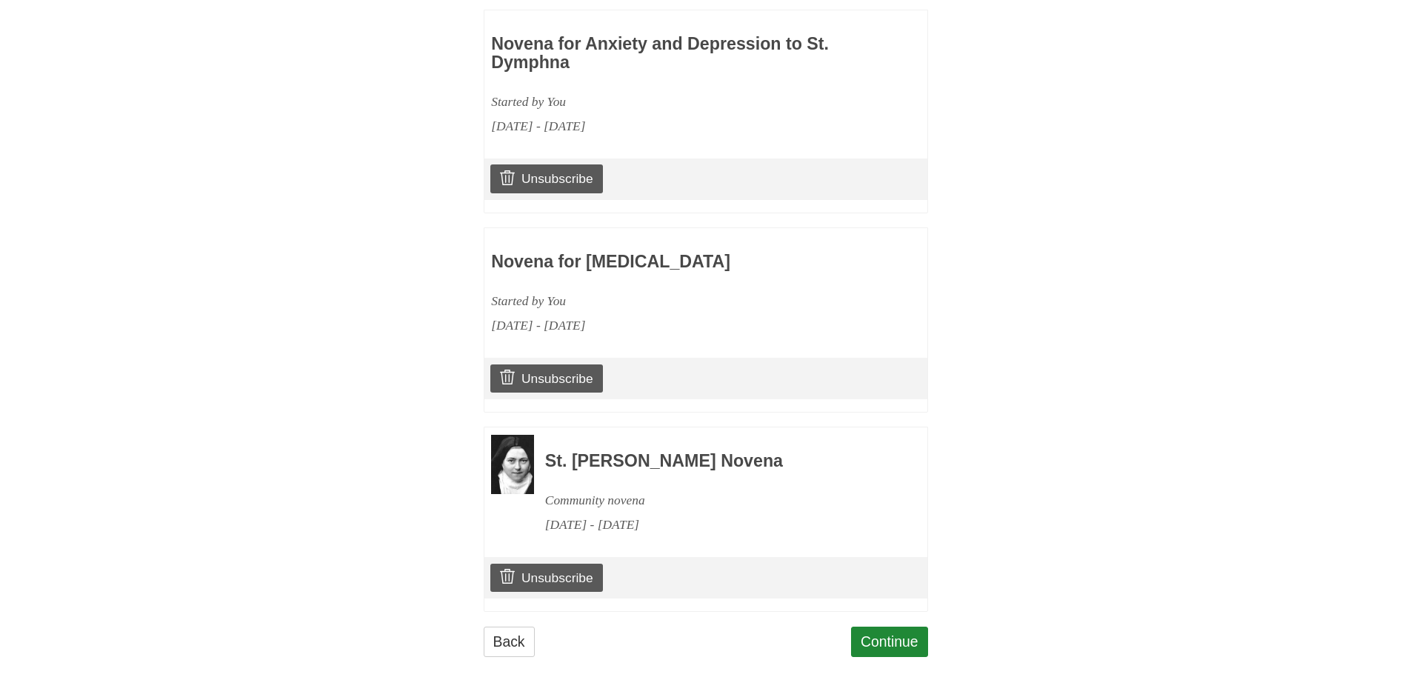
scroll to position [1720, 0]
click at [888, 639] on link "Continue" at bounding box center [889, 642] width 77 height 30
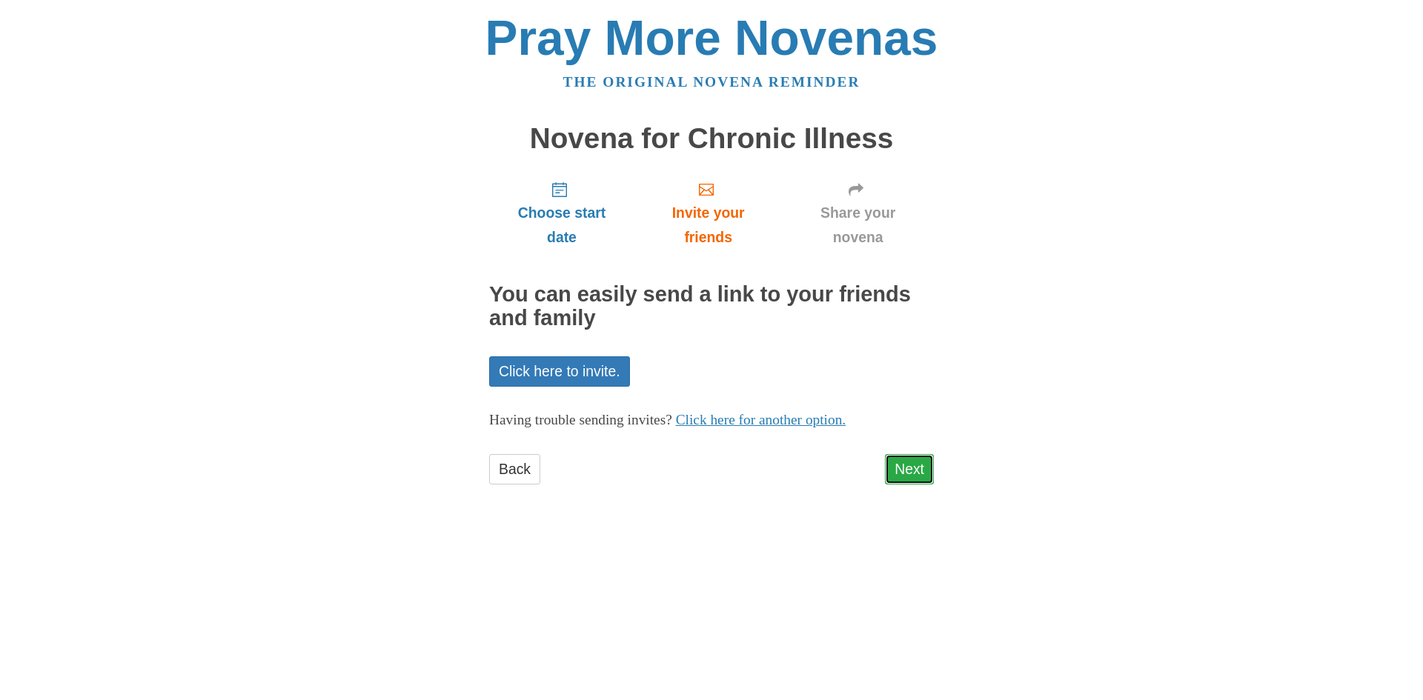
click at [910, 479] on link "Next" at bounding box center [909, 469] width 49 height 30
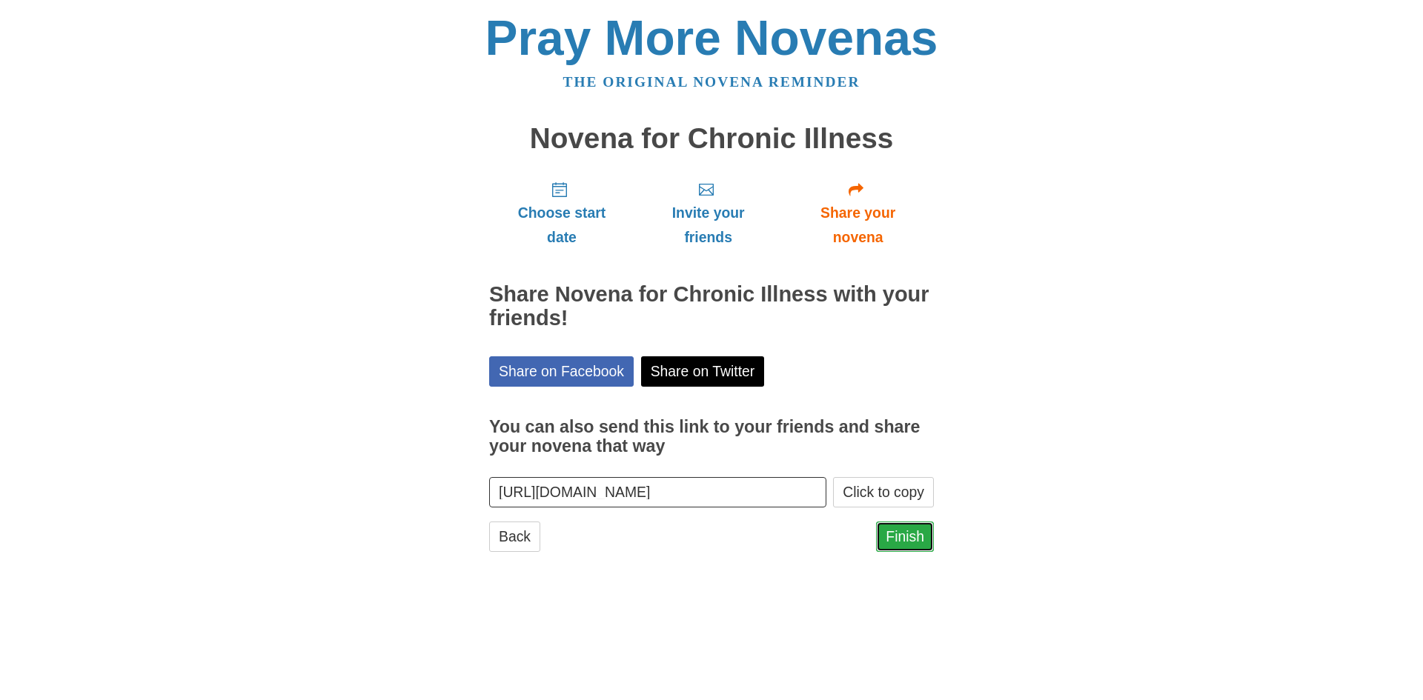
click at [904, 533] on link "Finish" at bounding box center [905, 537] width 58 height 30
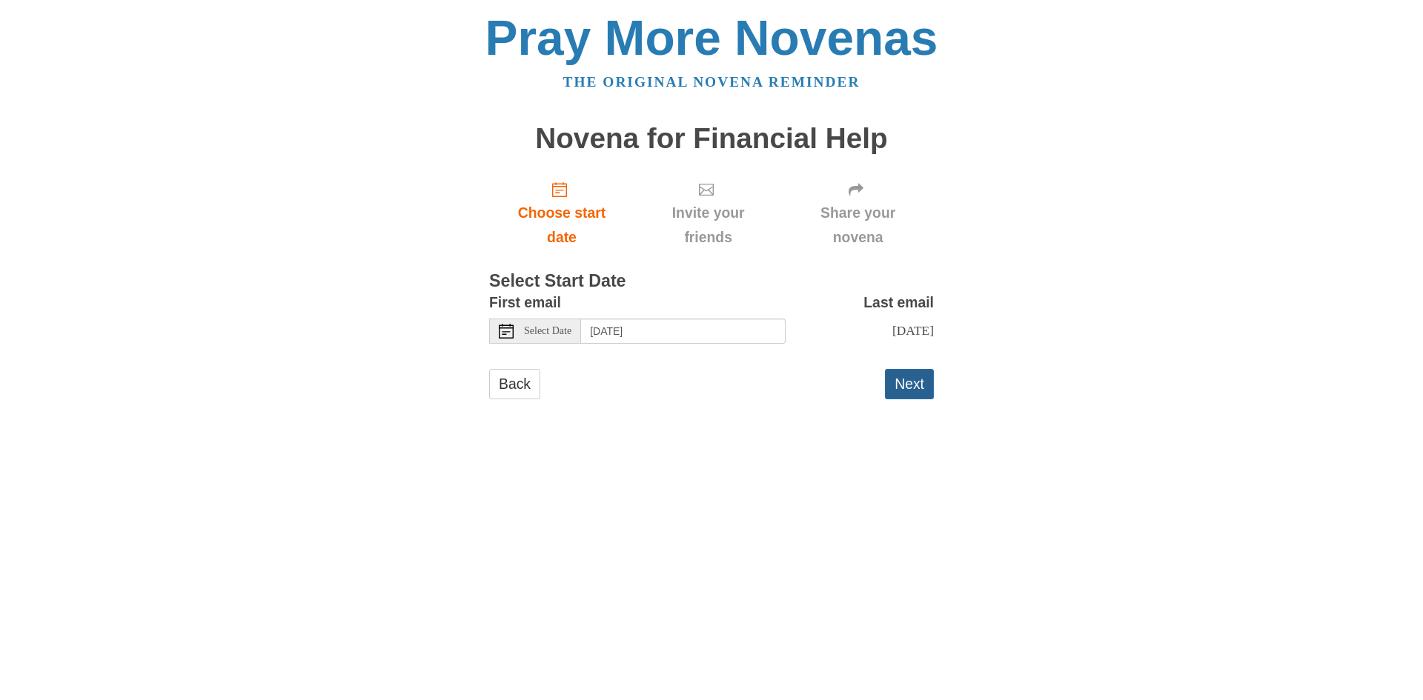
click at [894, 376] on button "Next" at bounding box center [909, 384] width 49 height 30
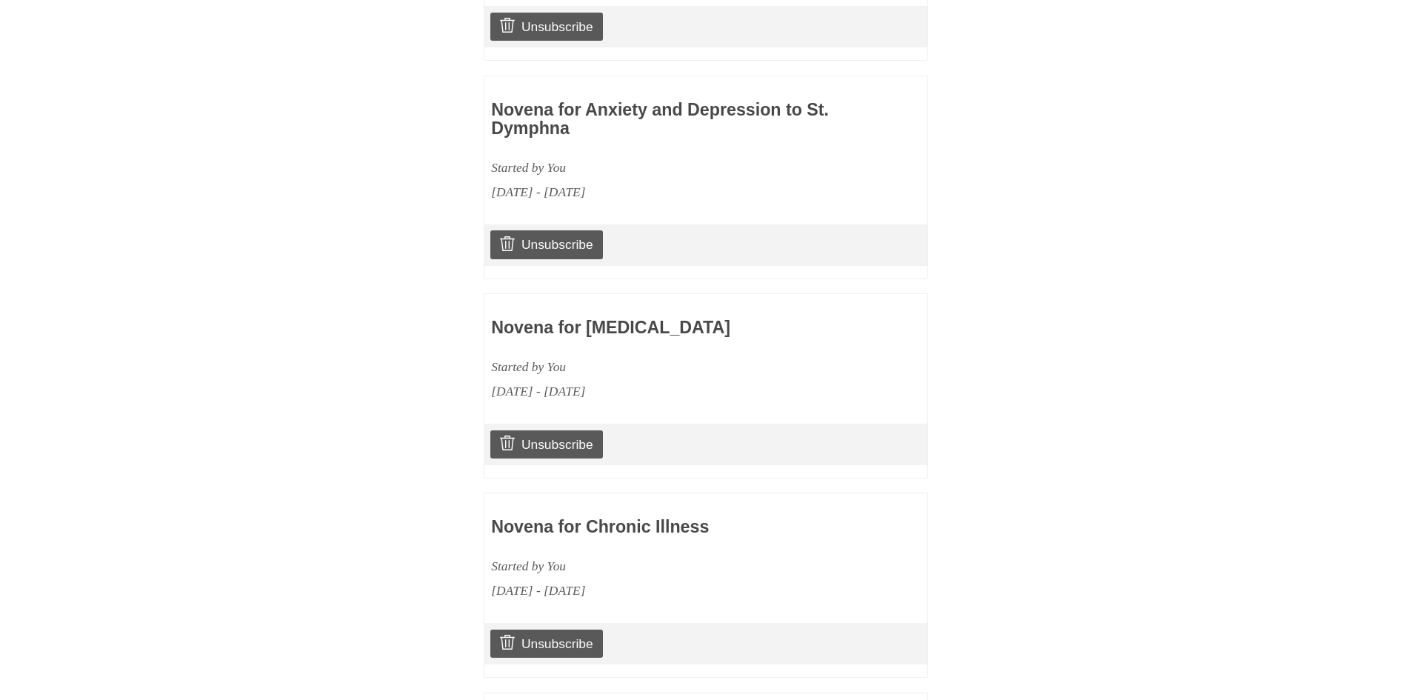
scroll to position [1920, 0]
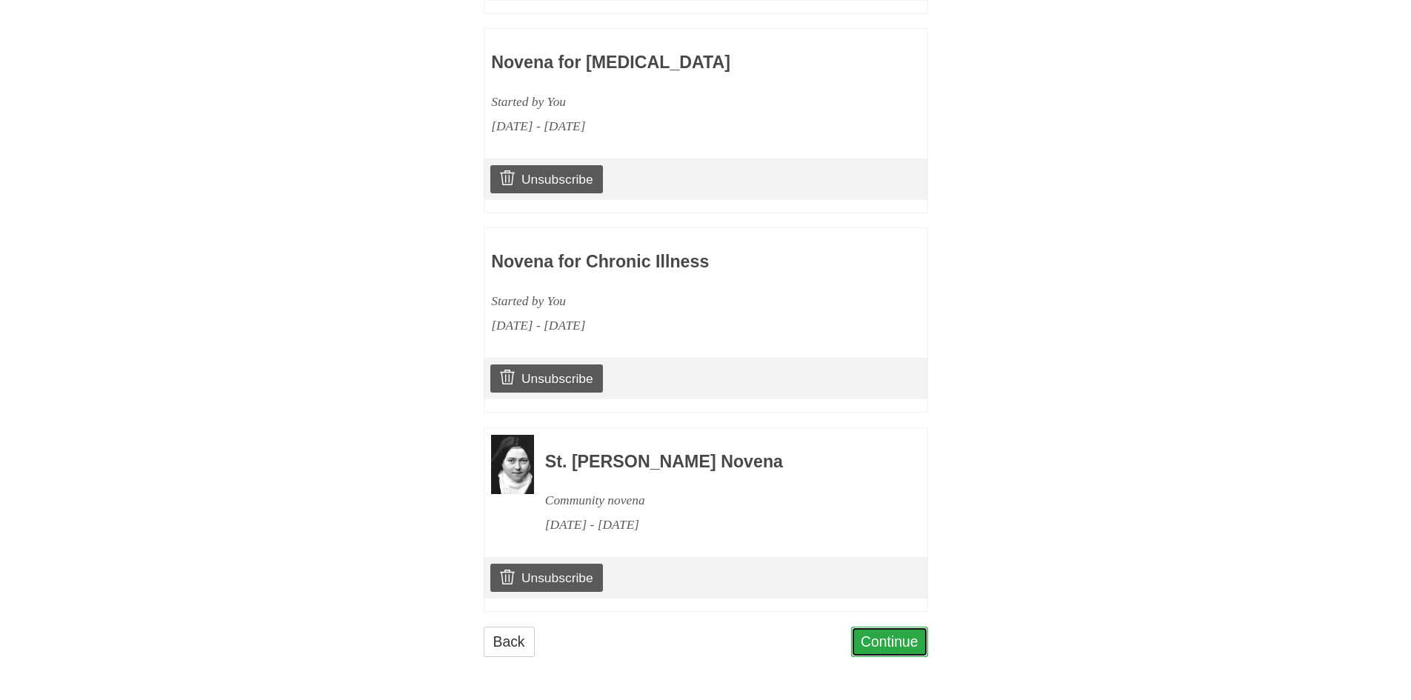
click at [874, 640] on link "Continue" at bounding box center [889, 642] width 77 height 30
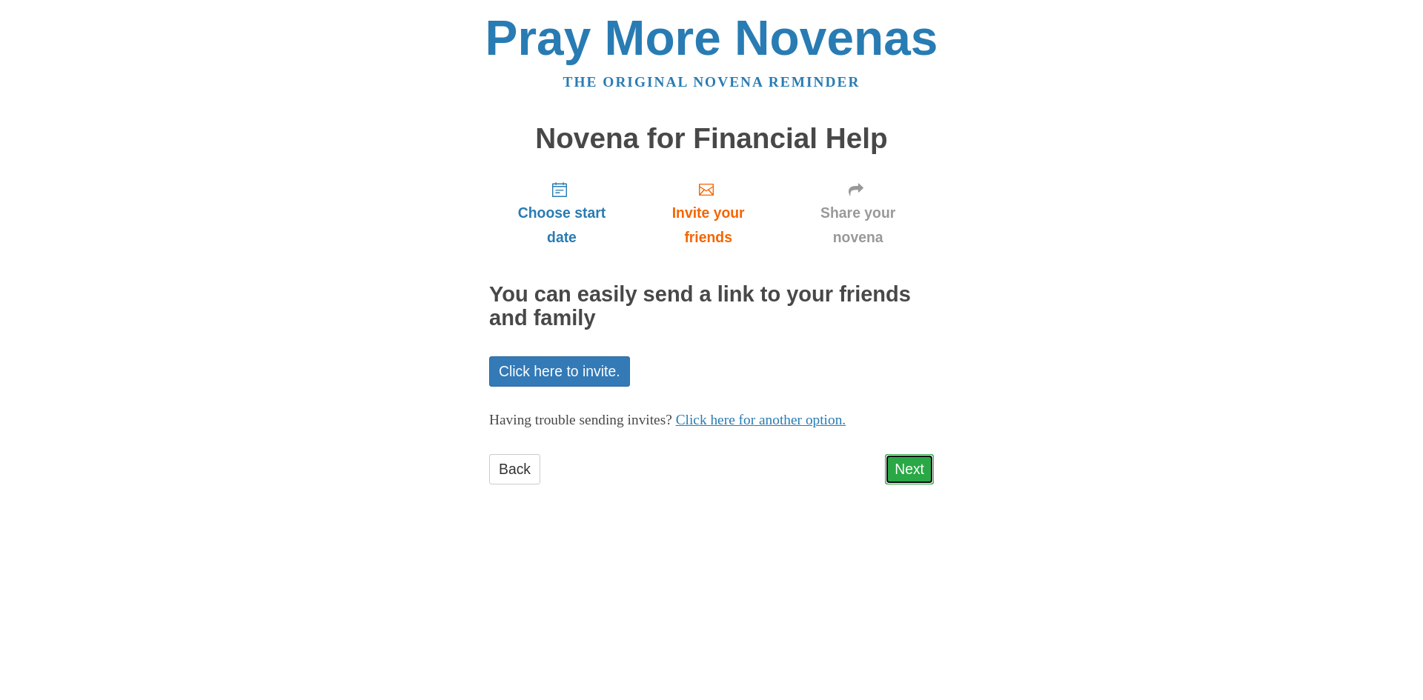
click at [903, 471] on link "Next" at bounding box center [909, 469] width 49 height 30
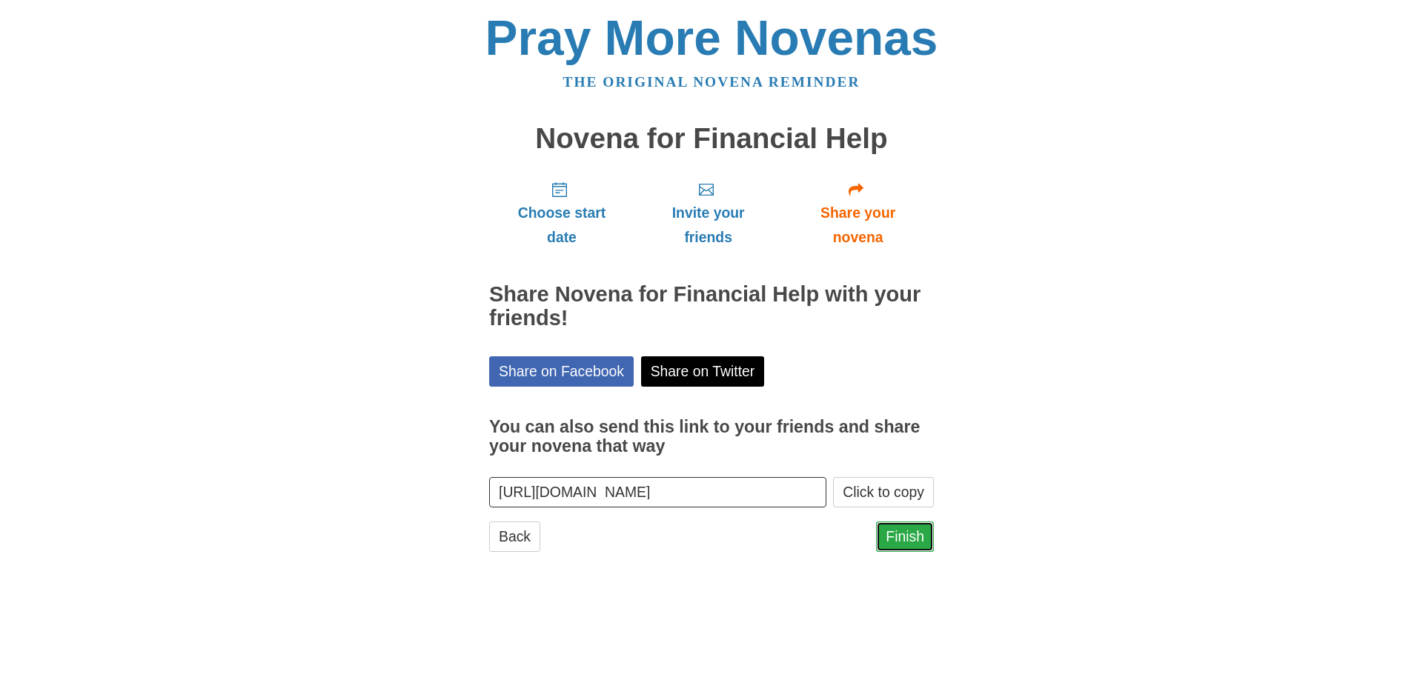
click at [903, 532] on link "Finish" at bounding box center [905, 537] width 58 height 30
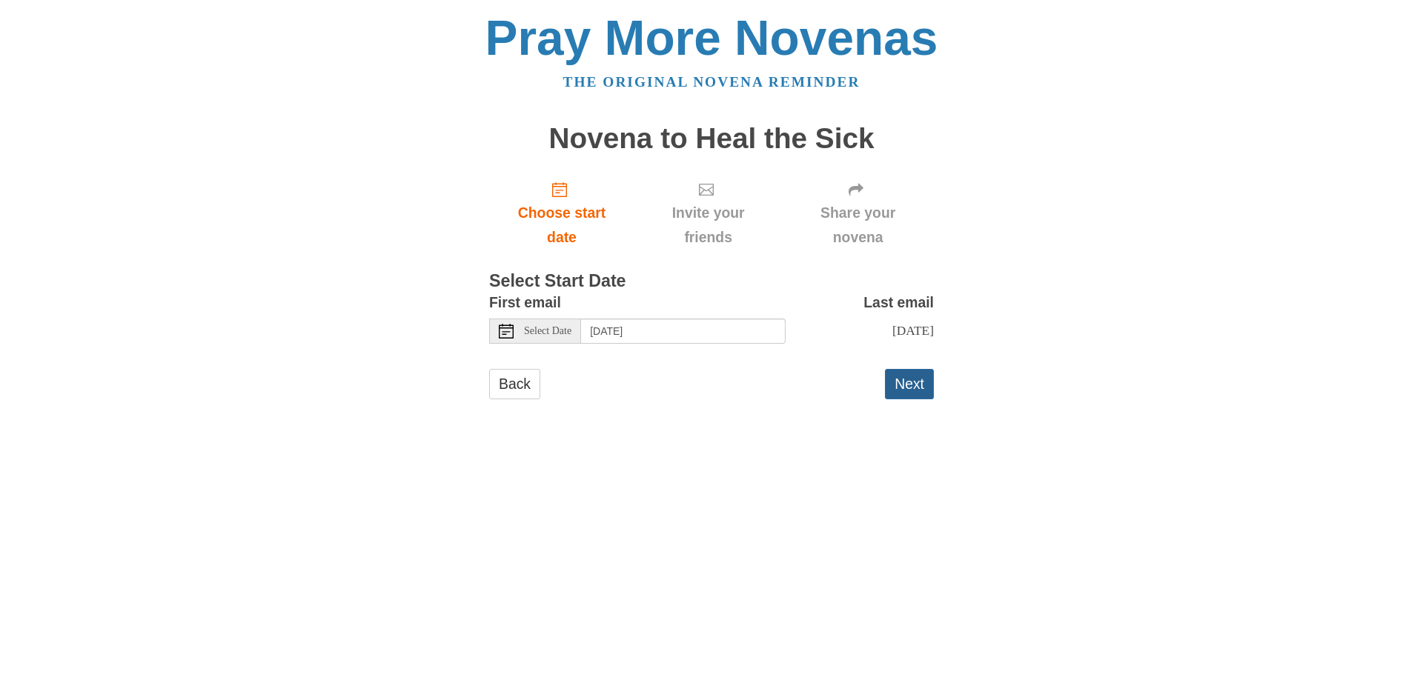
click at [913, 382] on button "Next" at bounding box center [909, 384] width 49 height 30
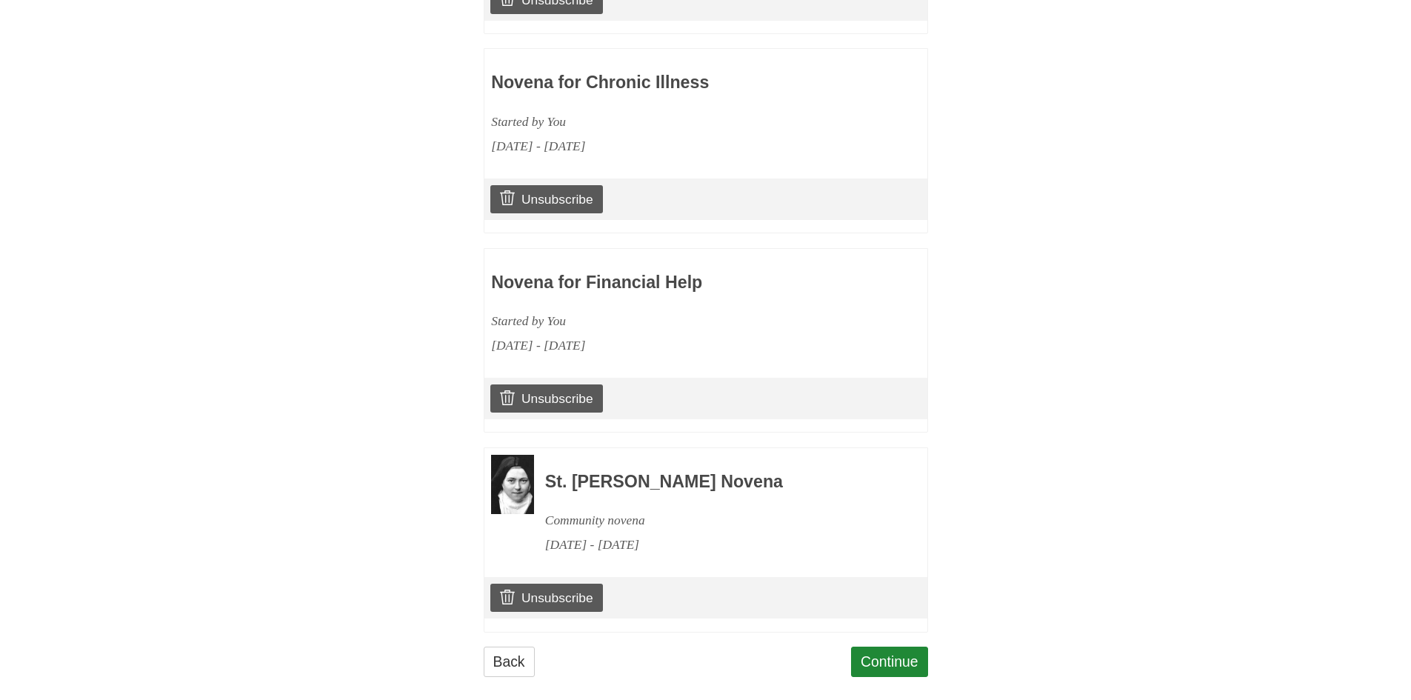
scroll to position [2119, 0]
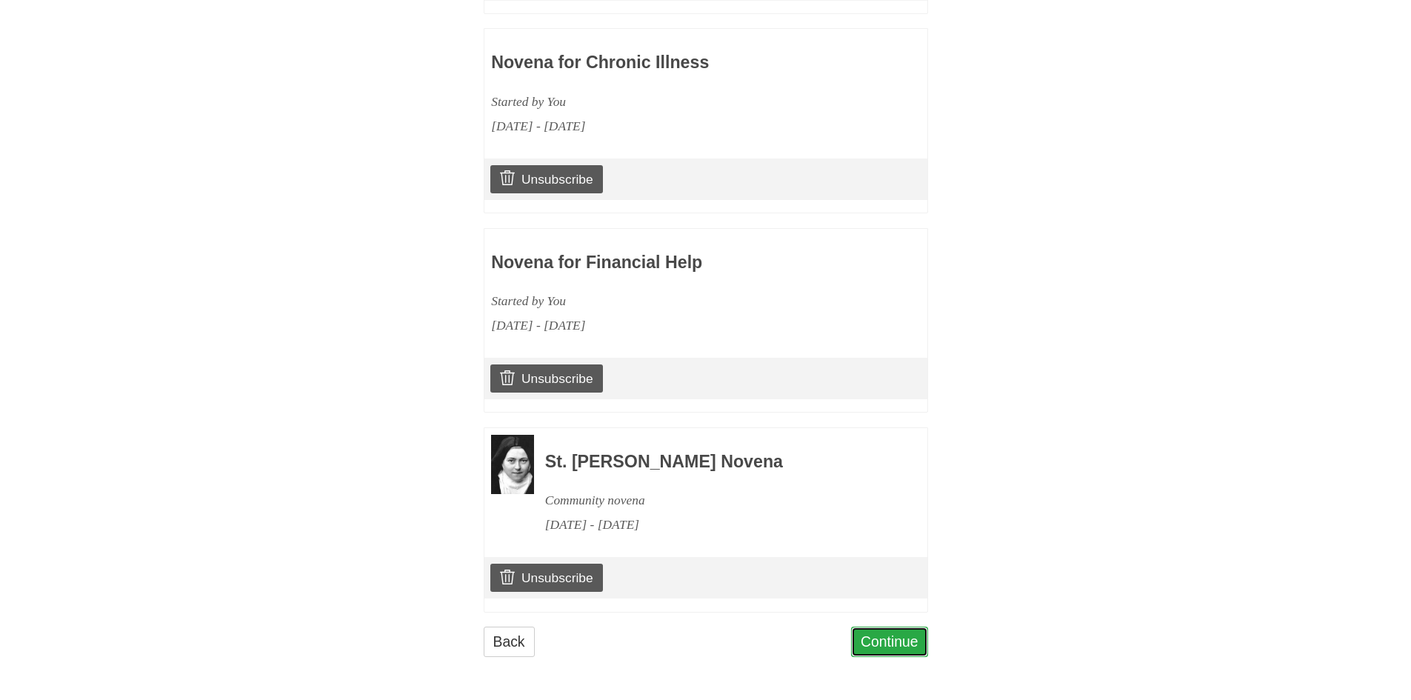
click at [911, 642] on link "Continue" at bounding box center [889, 642] width 77 height 30
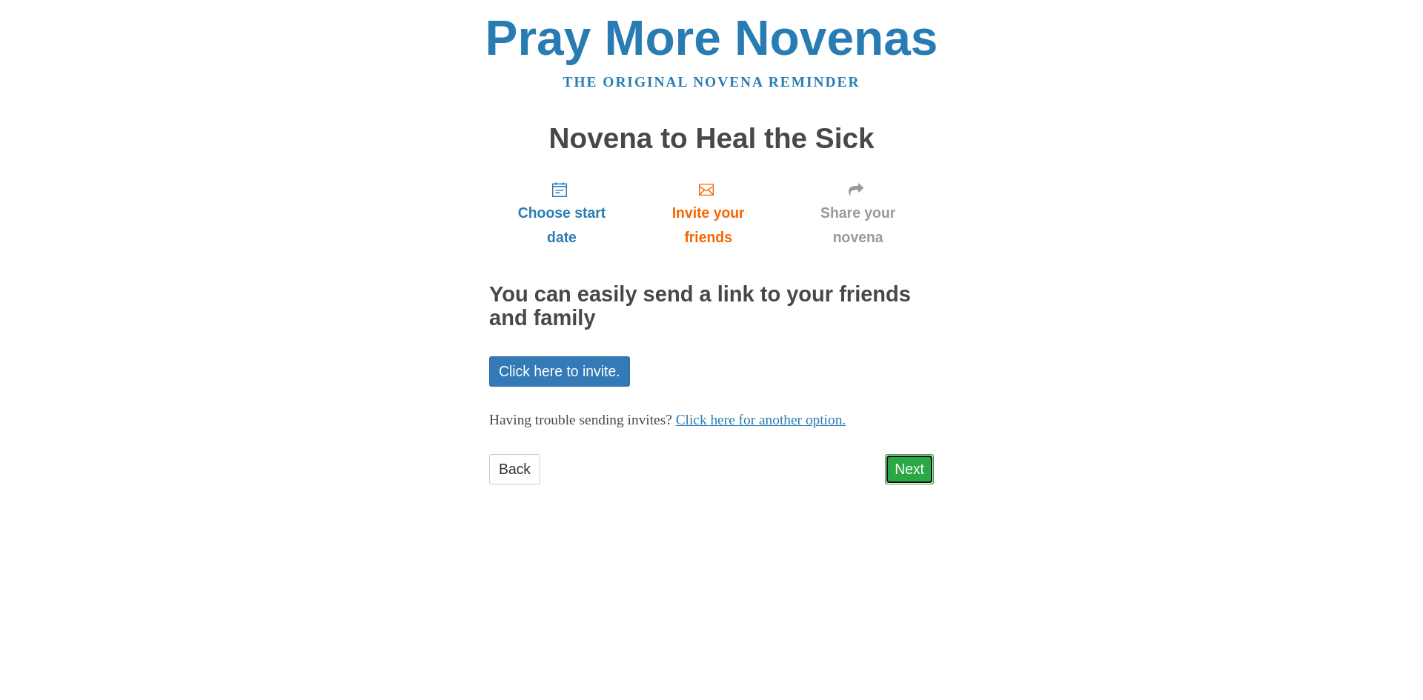
click at [894, 473] on link "Next" at bounding box center [909, 469] width 49 height 30
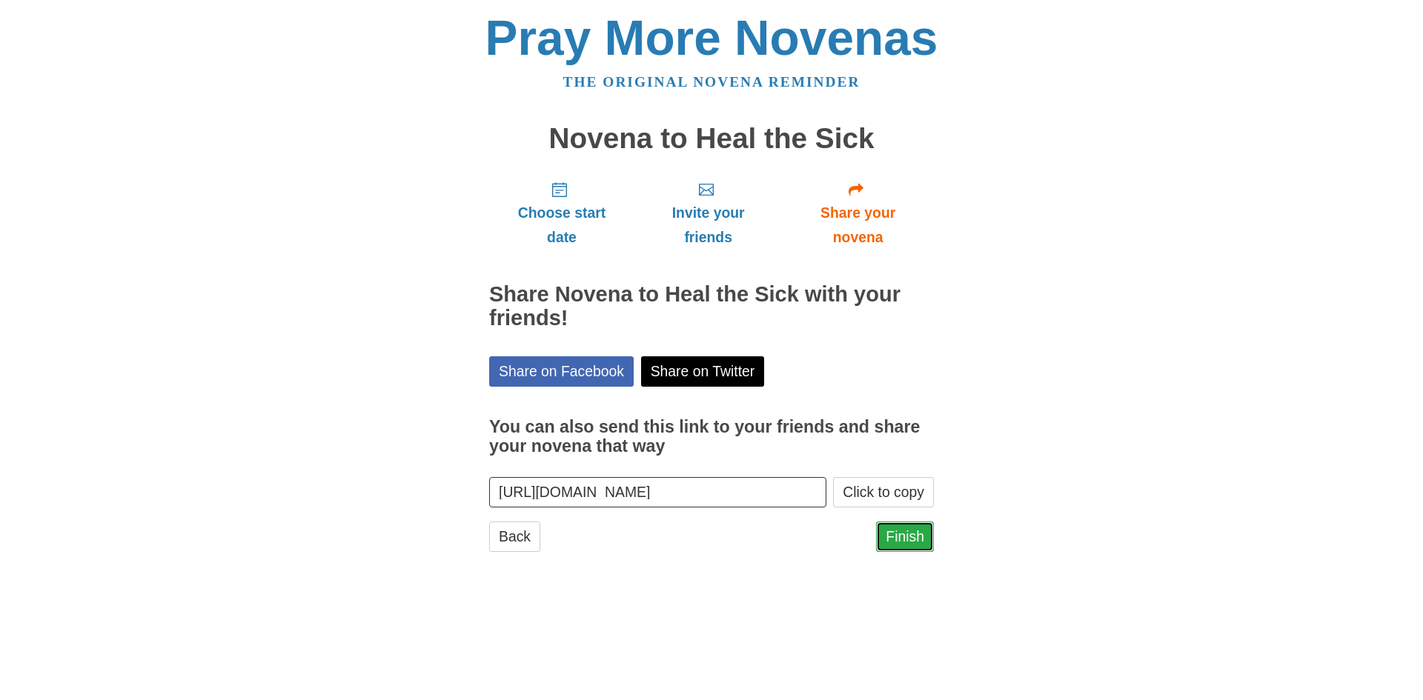
click at [913, 540] on link "Finish" at bounding box center [905, 537] width 58 height 30
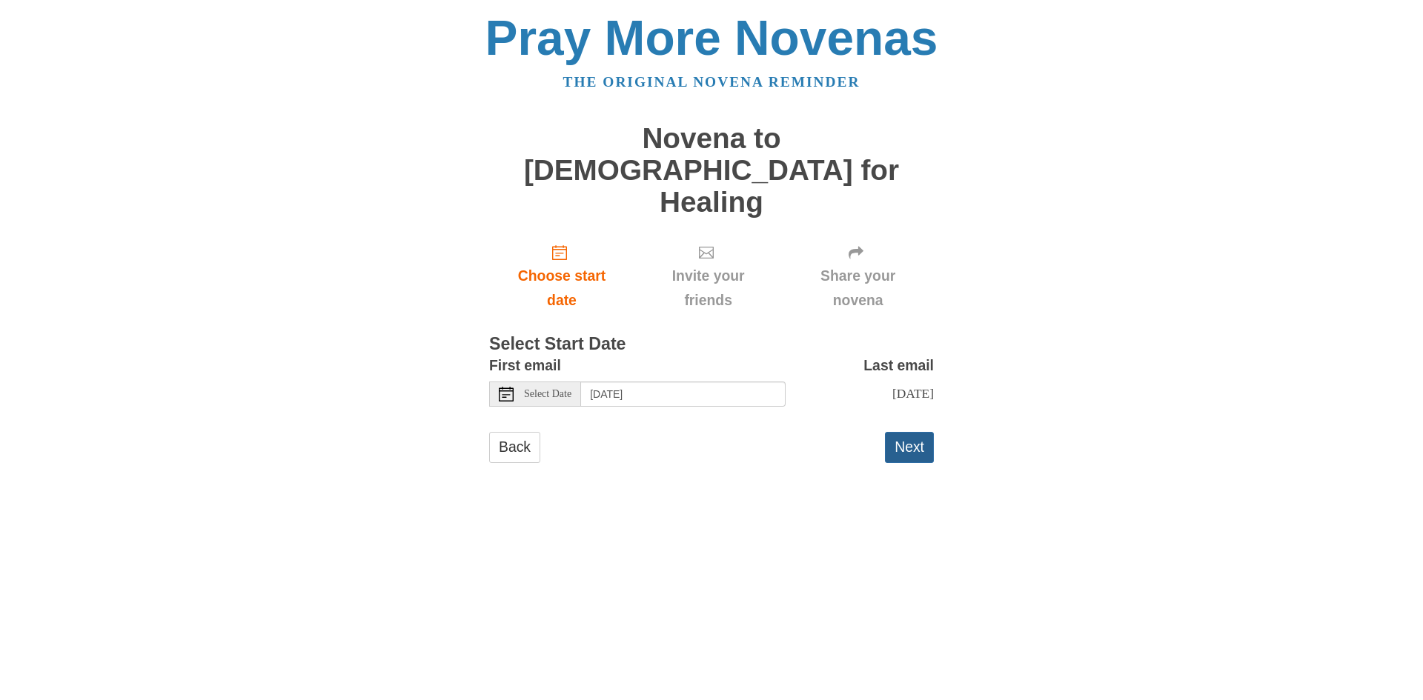
click at [902, 432] on button "Next" at bounding box center [909, 447] width 49 height 30
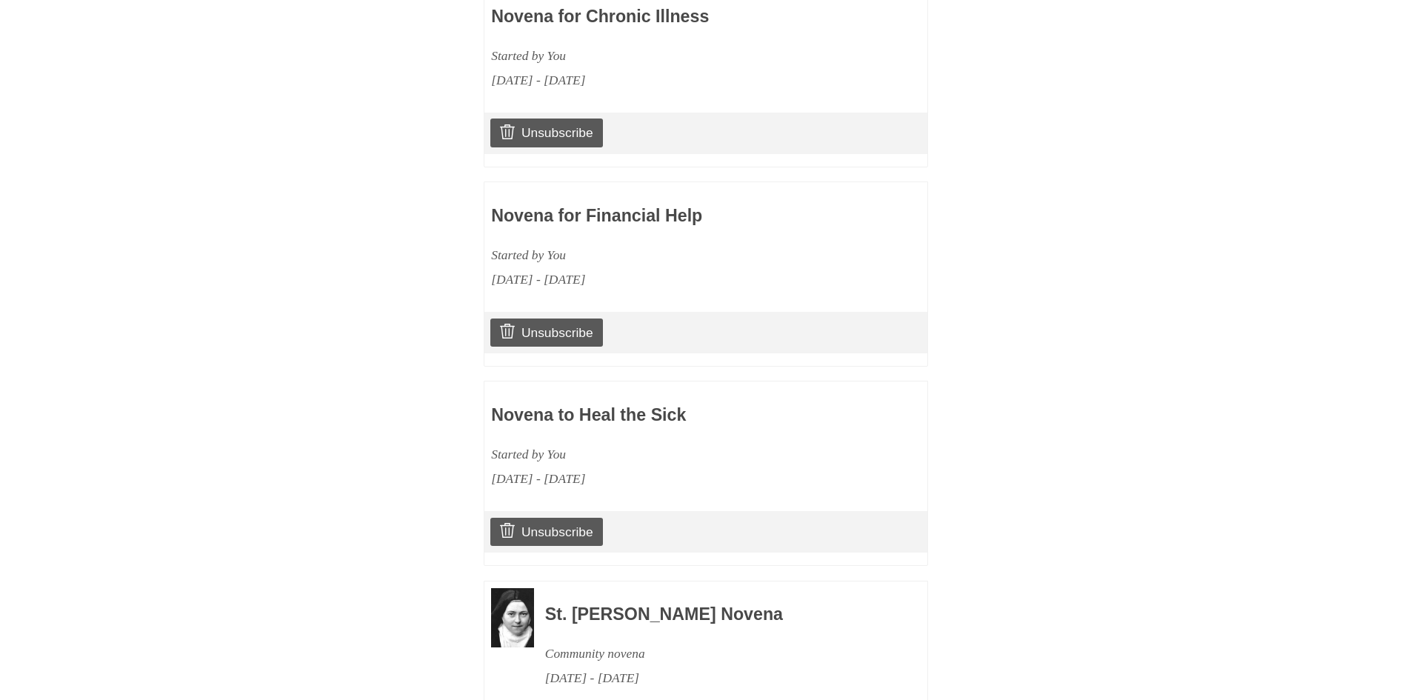
scroll to position [2318, 0]
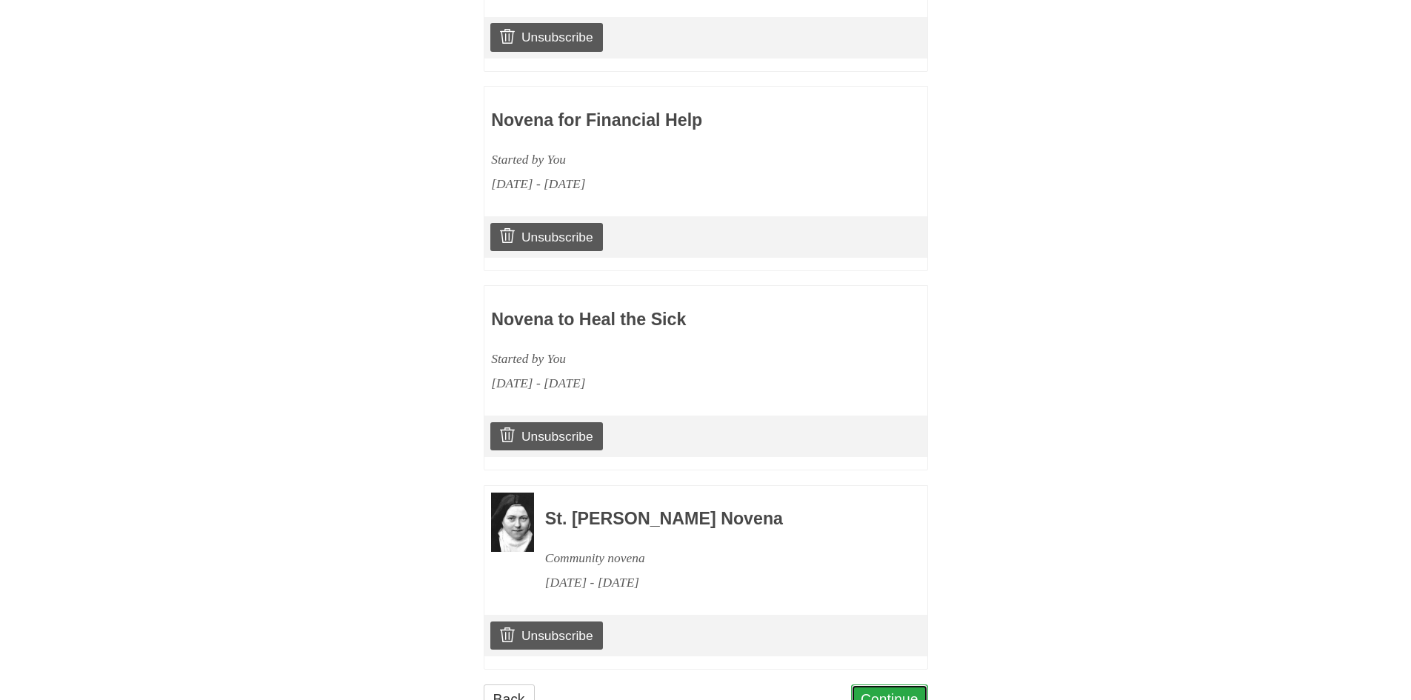
click at [897, 685] on link "Continue" at bounding box center [889, 700] width 77 height 30
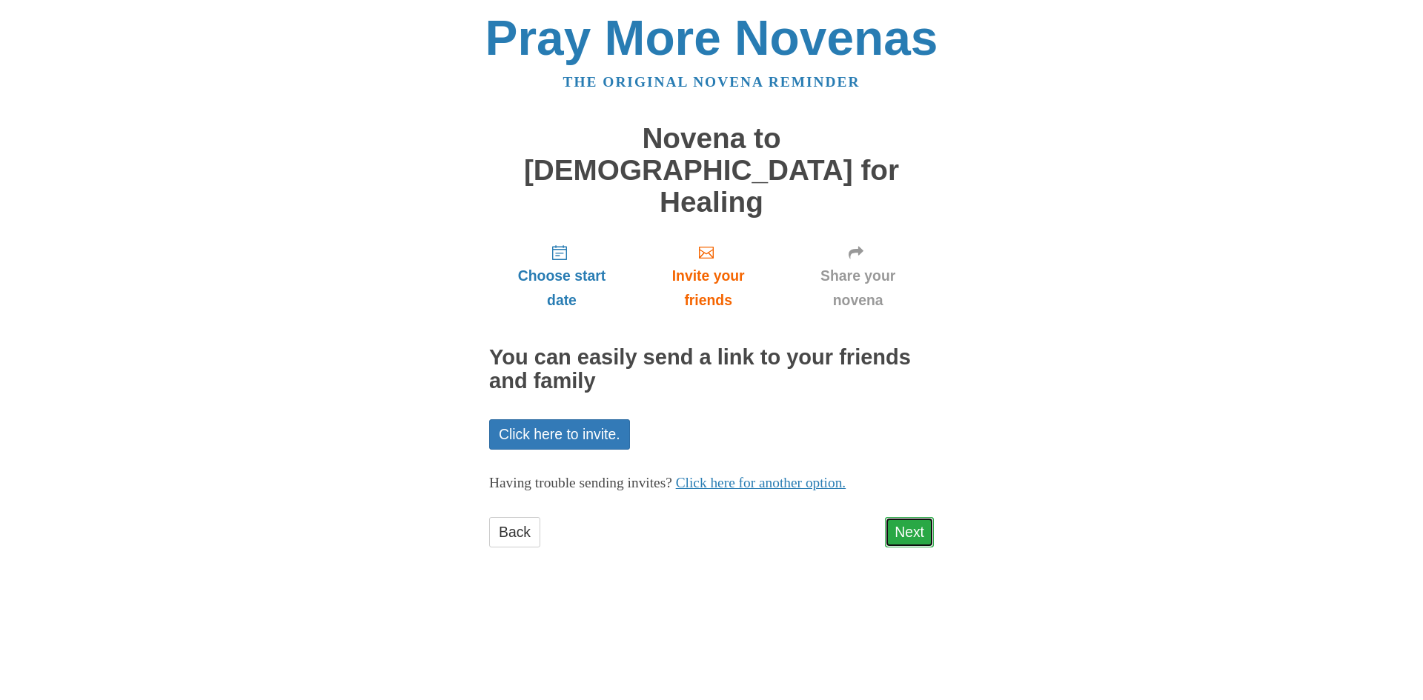
click at [899, 517] on link "Next" at bounding box center [909, 532] width 49 height 30
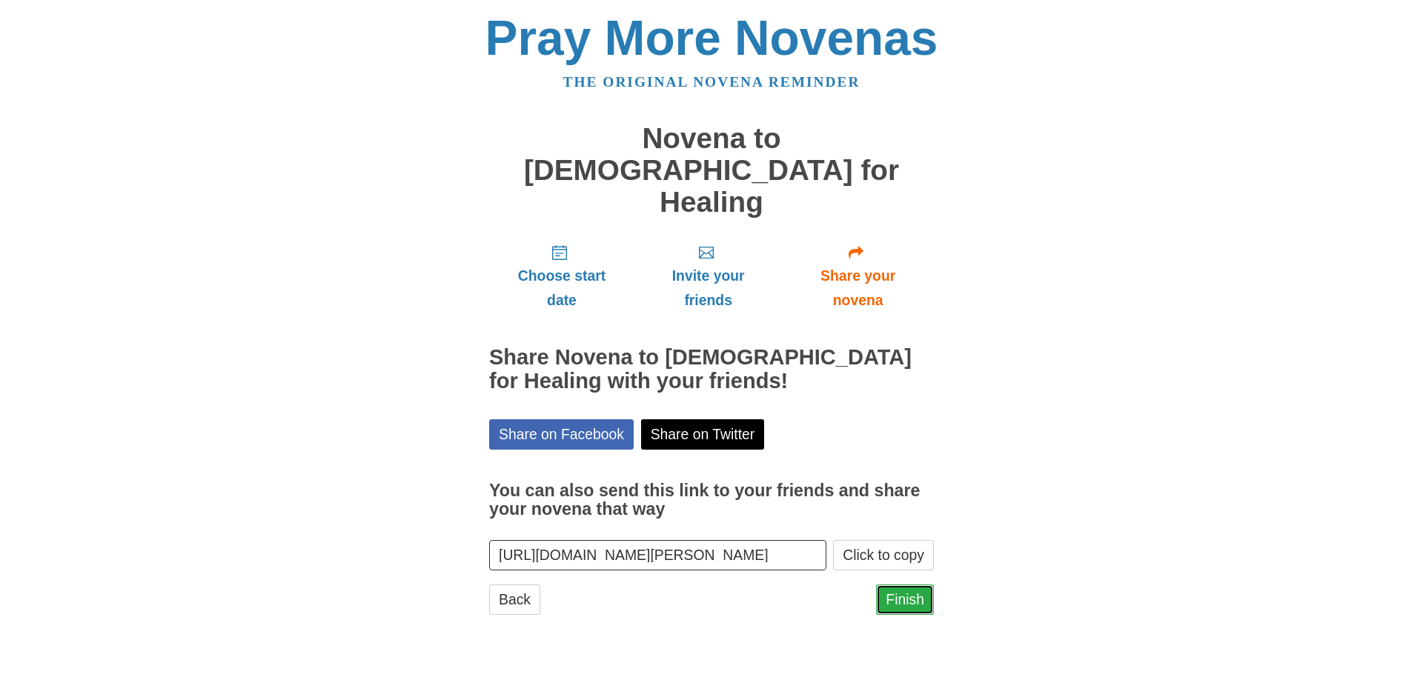
click at [895, 585] on link "Finish" at bounding box center [905, 600] width 58 height 30
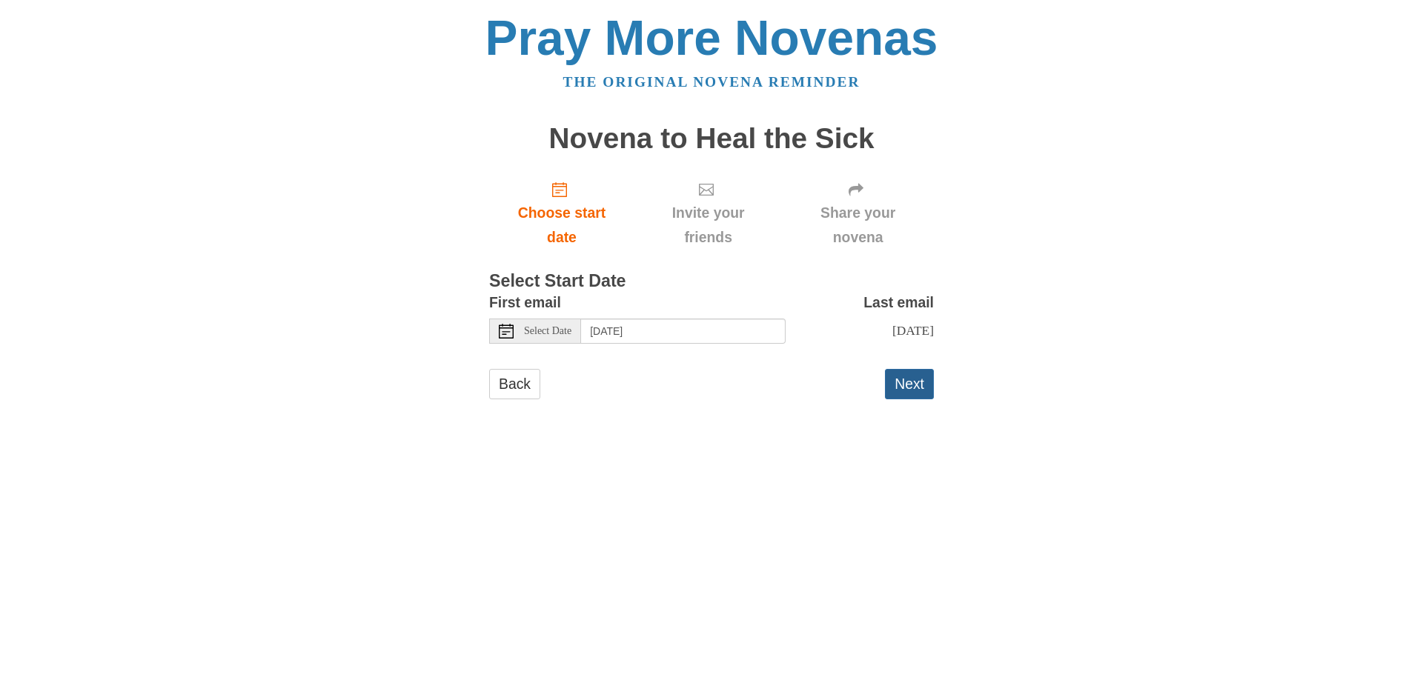
click at [907, 389] on button "Next" at bounding box center [909, 384] width 49 height 30
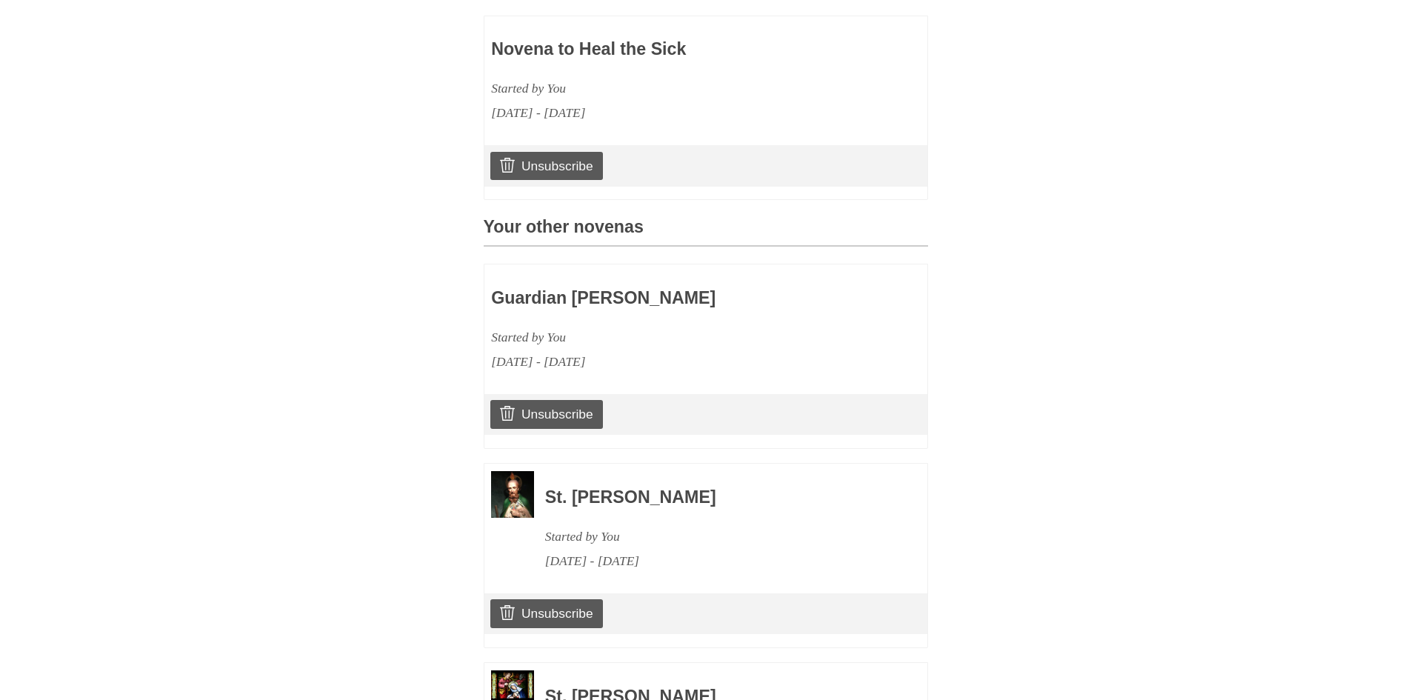
scroll to position [370, 0]
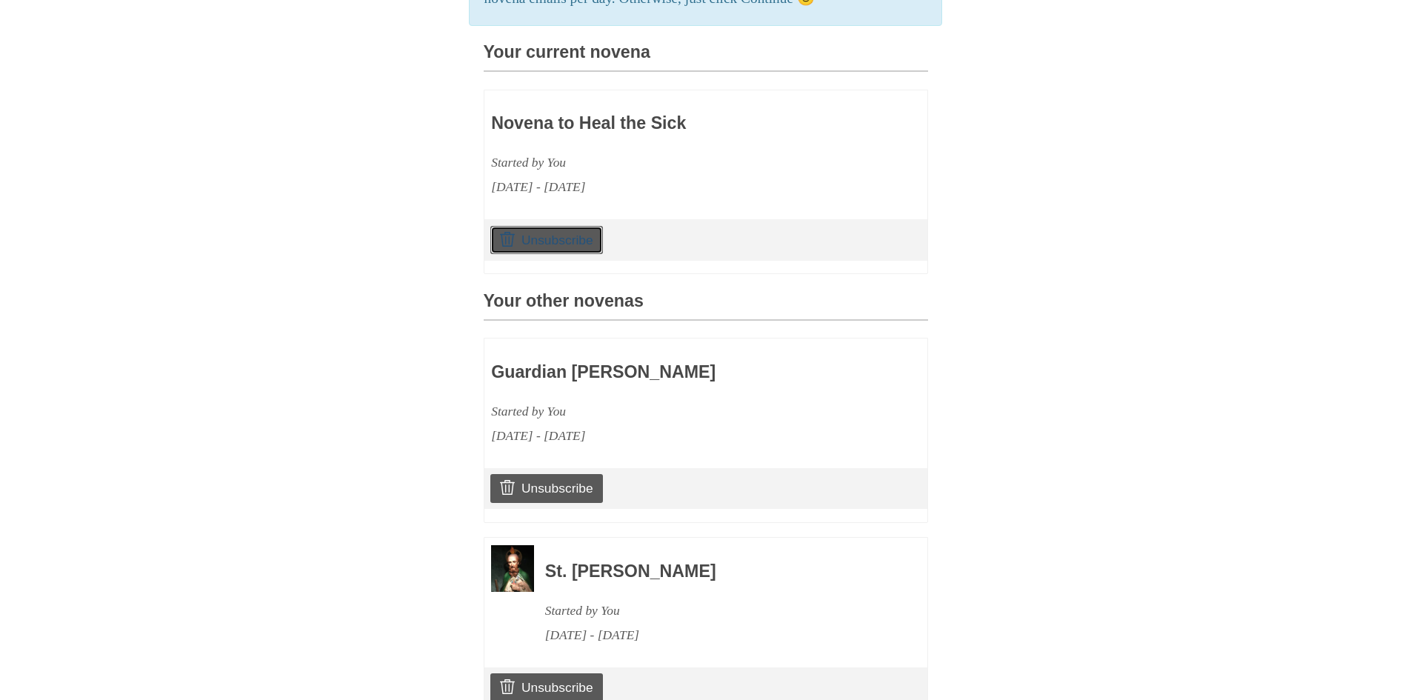
drag, startPoint x: 573, startPoint y: 262, endPoint x: 768, endPoint y: 93, distance: 257.3
click at [575, 254] on link "Unsubscribe" at bounding box center [546, 240] width 112 height 28
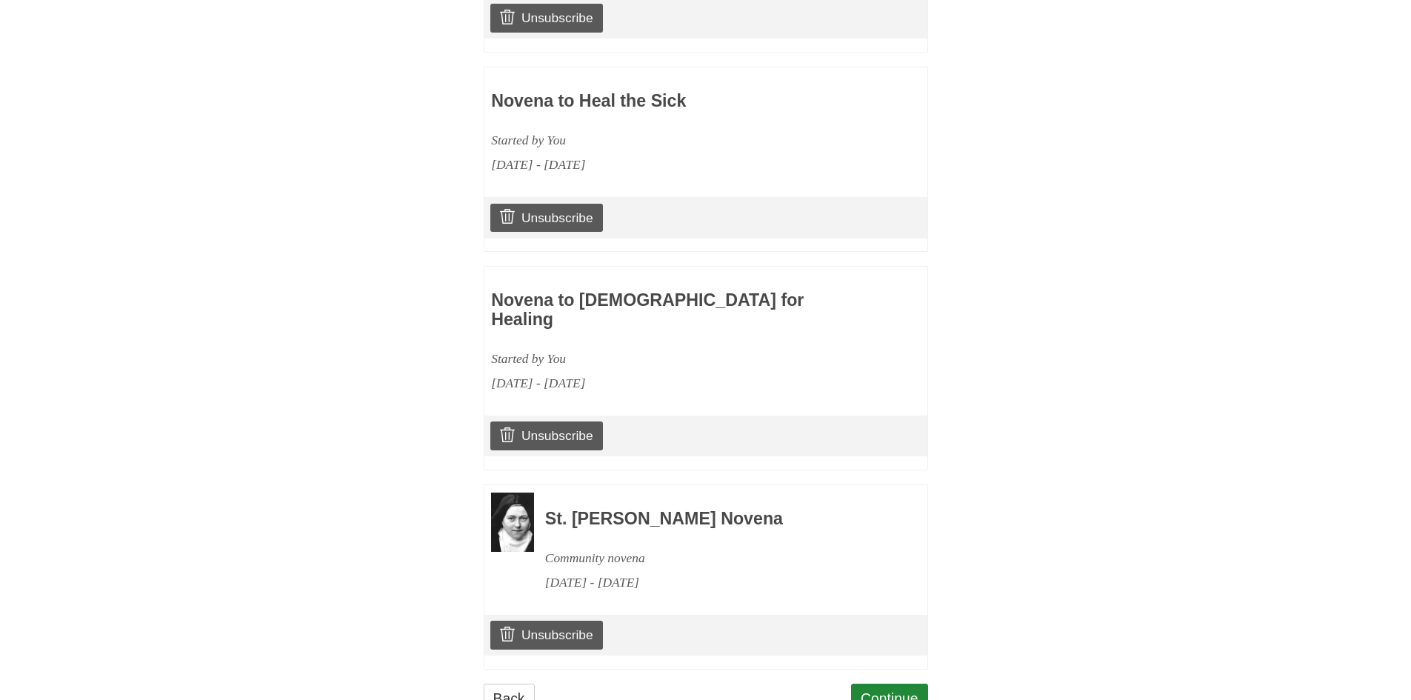
scroll to position [2656, 0]
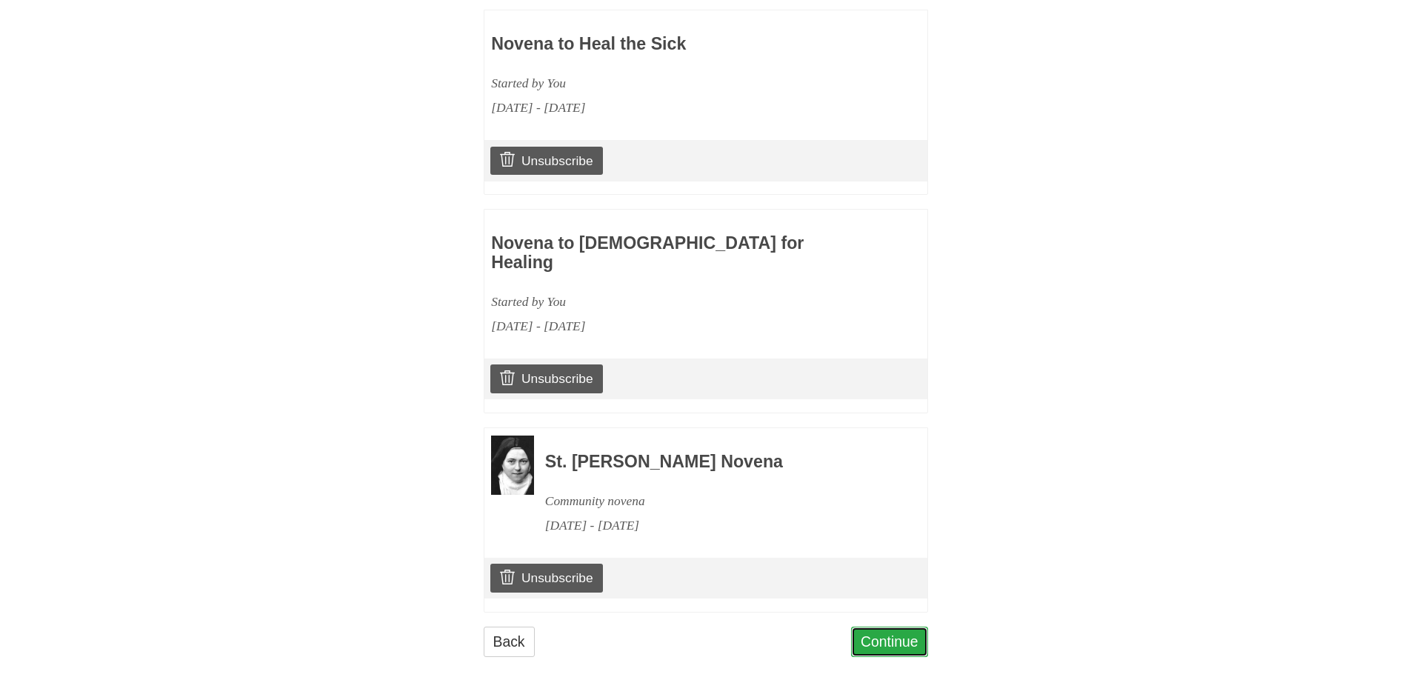
click at [888, 637] on link "Continue" at bounding box center [889, 642] width 77 height 30
click at [885, 640] on link "Continue" at bounding box center [889, 642] width 77 height 30
click at [875, 641] on link "Continue" at bounding box center [889, 642] width 77 height 30
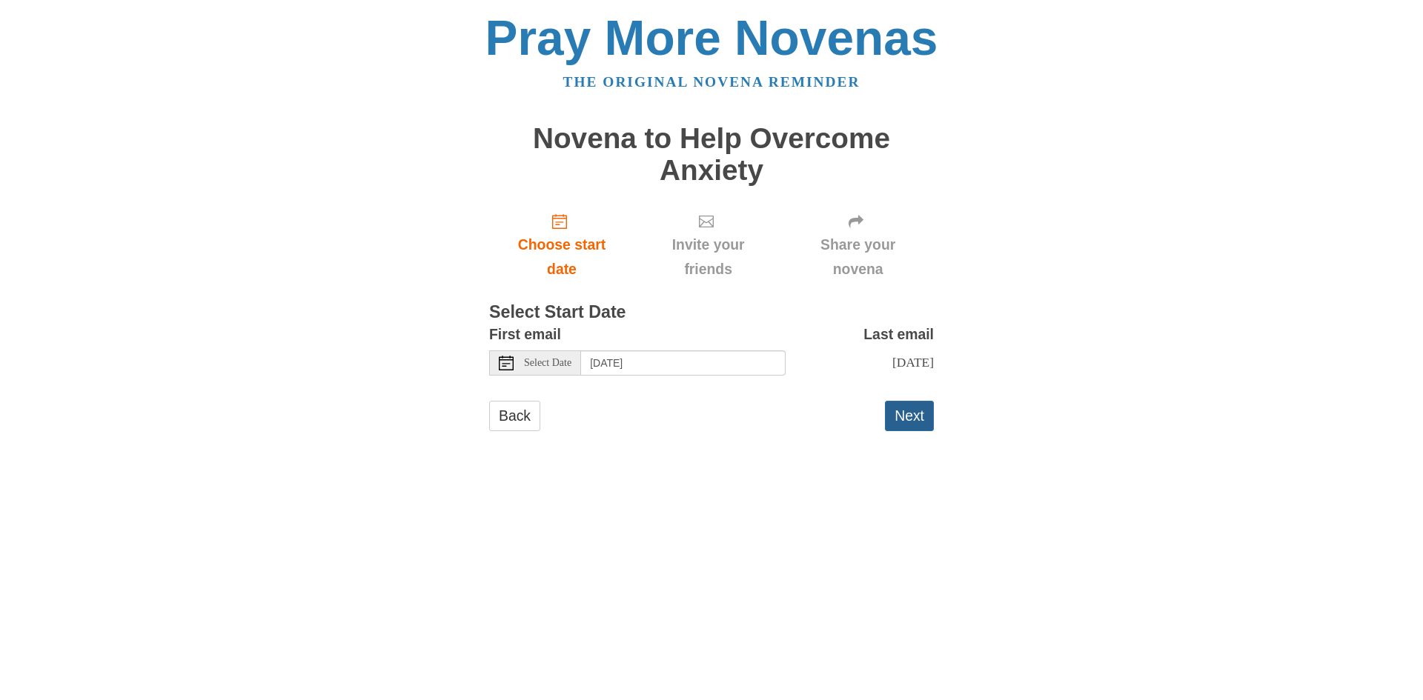
click at [922, 418] on button "Next" at bounding box center [909, 416] width 49 height 30
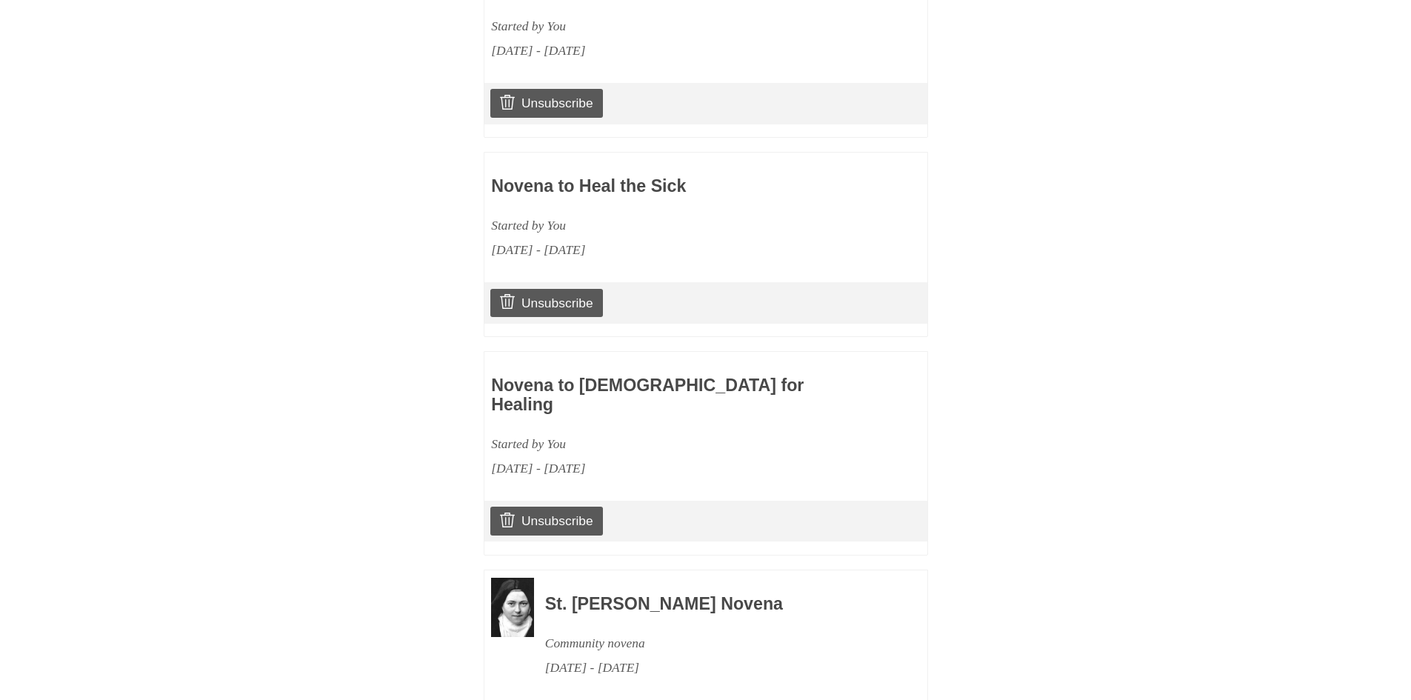
scroll to position [2549, 0]
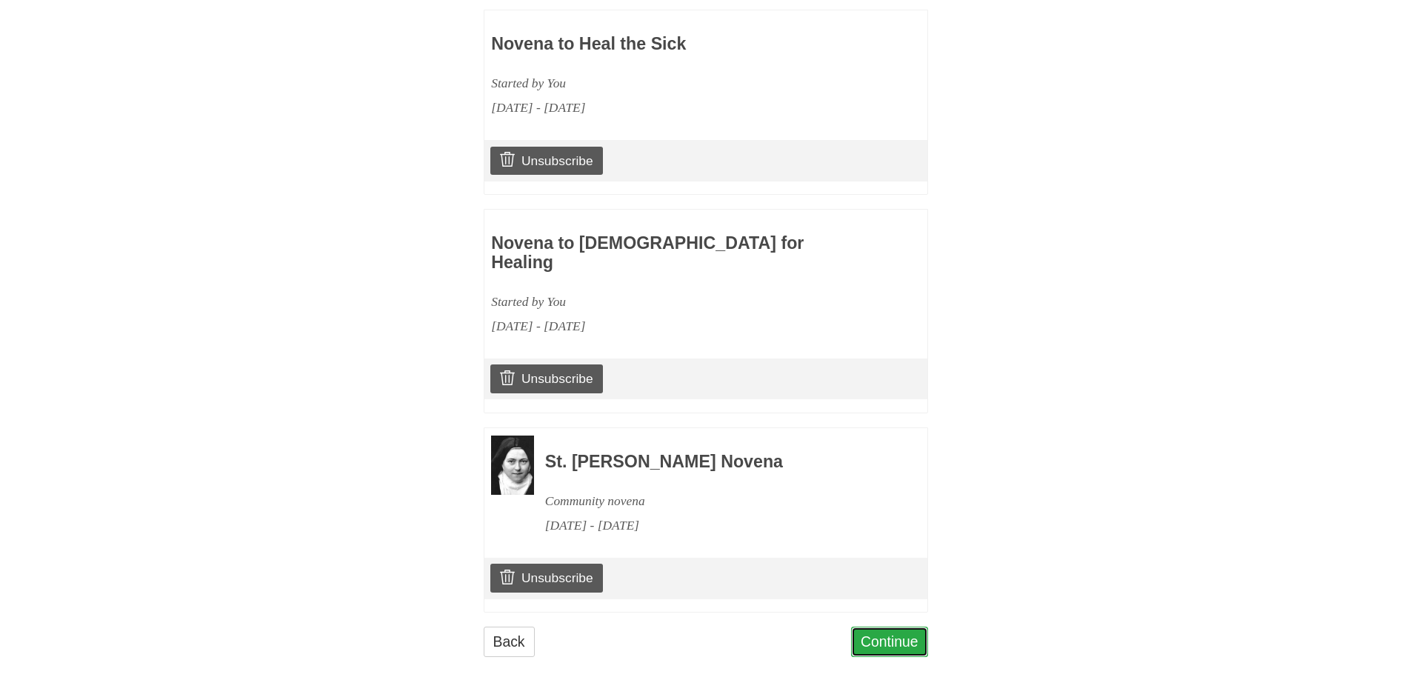
click at [893, 640] on link "Continue" at bounding box center [889, 642] width 77 height 30
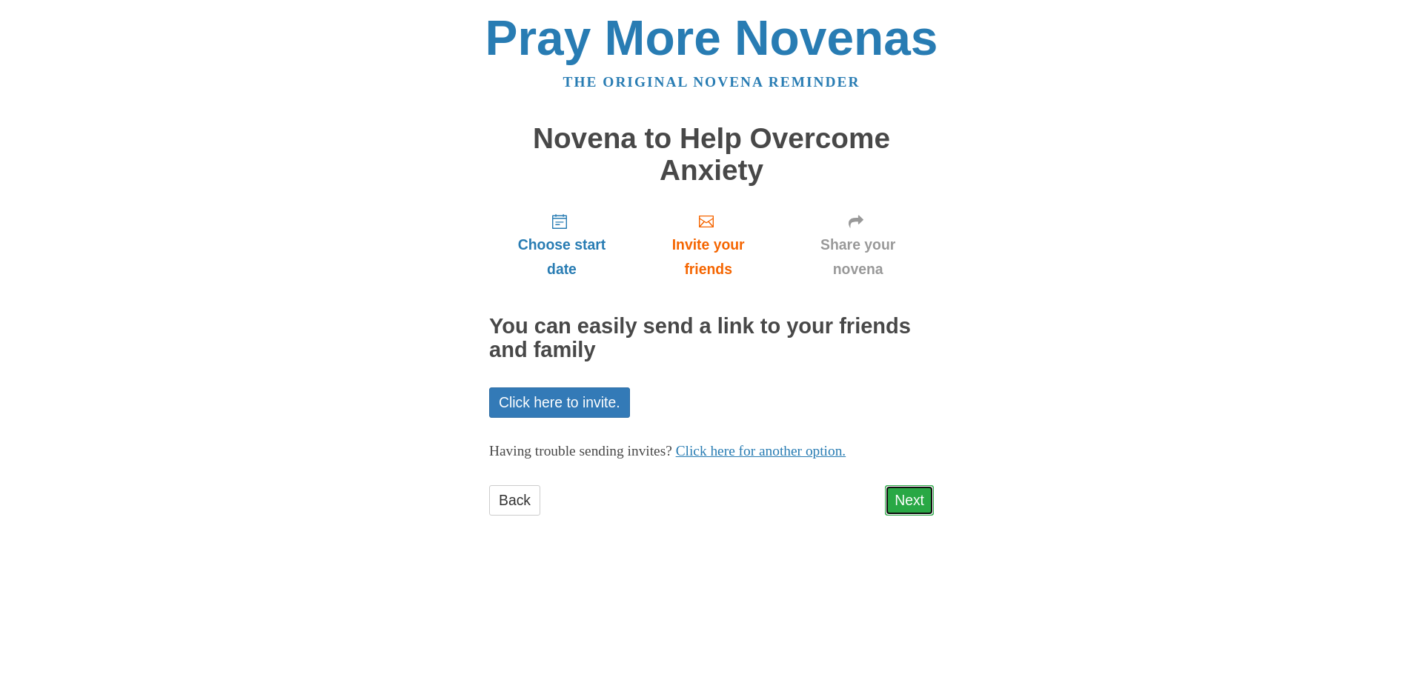
click at [912, 503] on link "Next" at bounding box center [909, 500] width 49 height 30
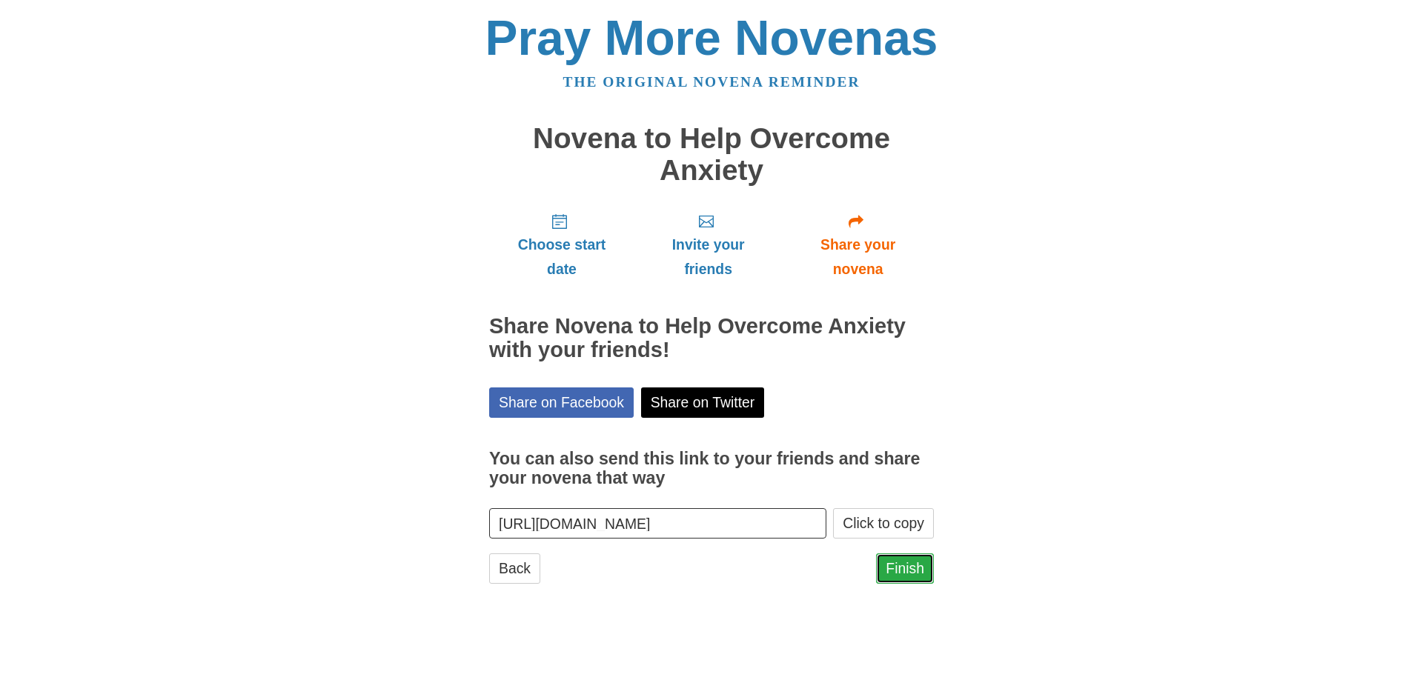
click at [911, 567] on link "Finish" at bounding box center [905, 568] width 58 height 30
